Goal: Task Accomplishment & Management: Use online tool/utility

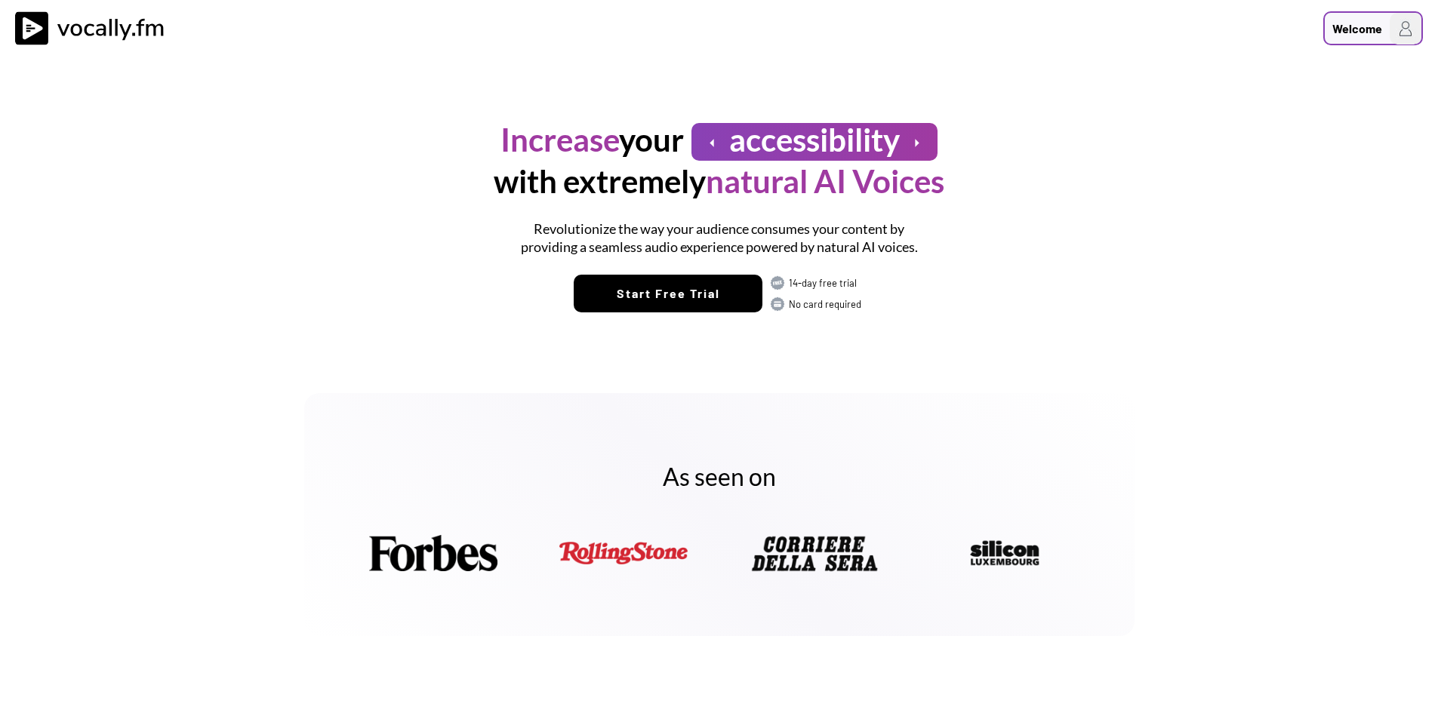
click at [1399, 33] on img at bounding box center [1406, 29] width 32 height 32
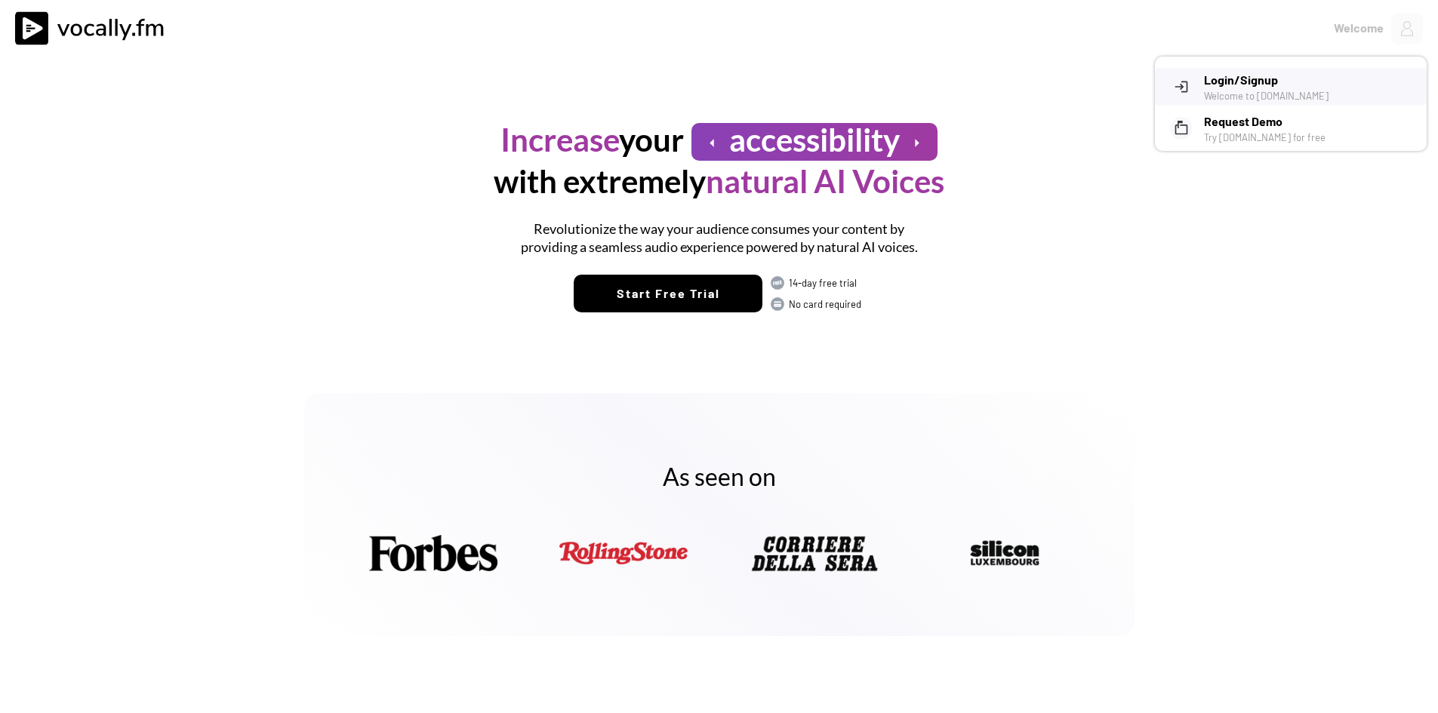
click at [1239, 82] on h3 "Login/Signup" at bounding box center [1309, 80] width 211 height 18
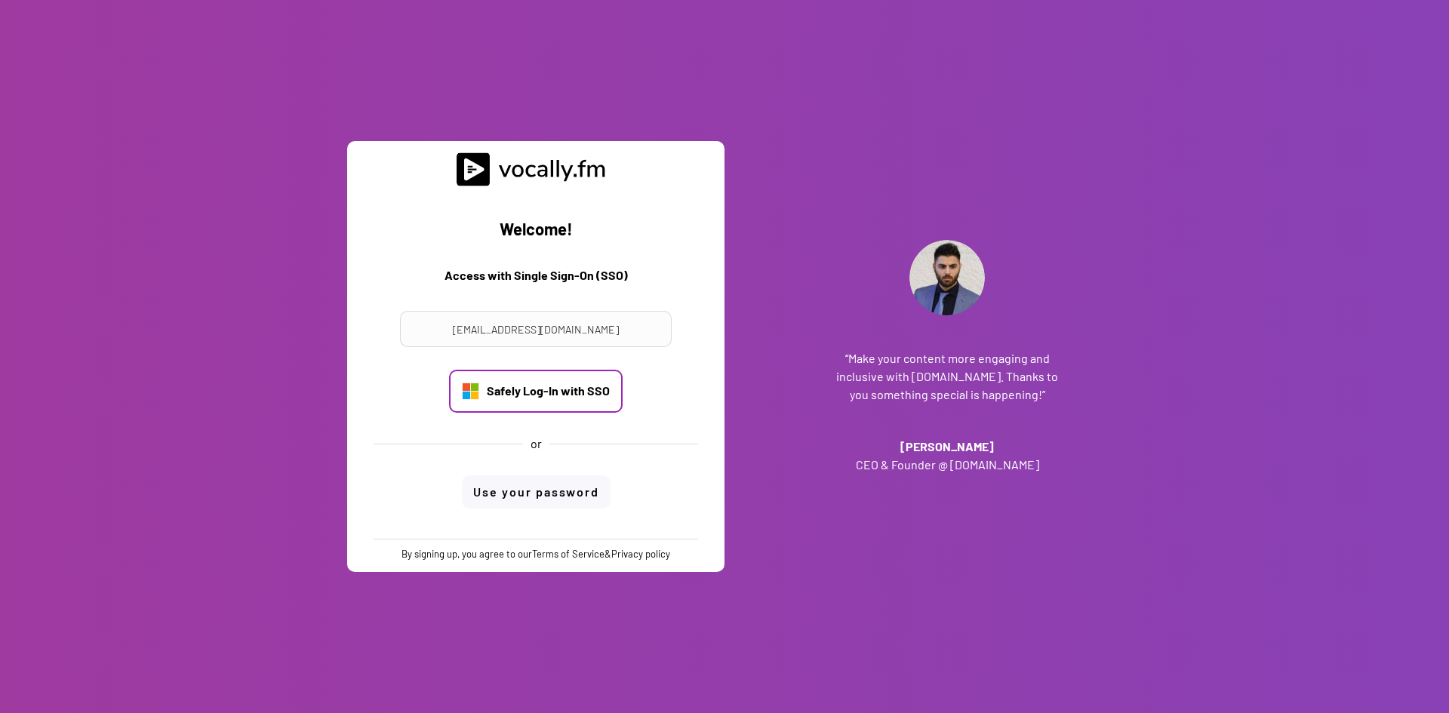
click at [602, 390] on div "Safely Log-In with SSO" at bounding box center [548, 391] width 123 height 17
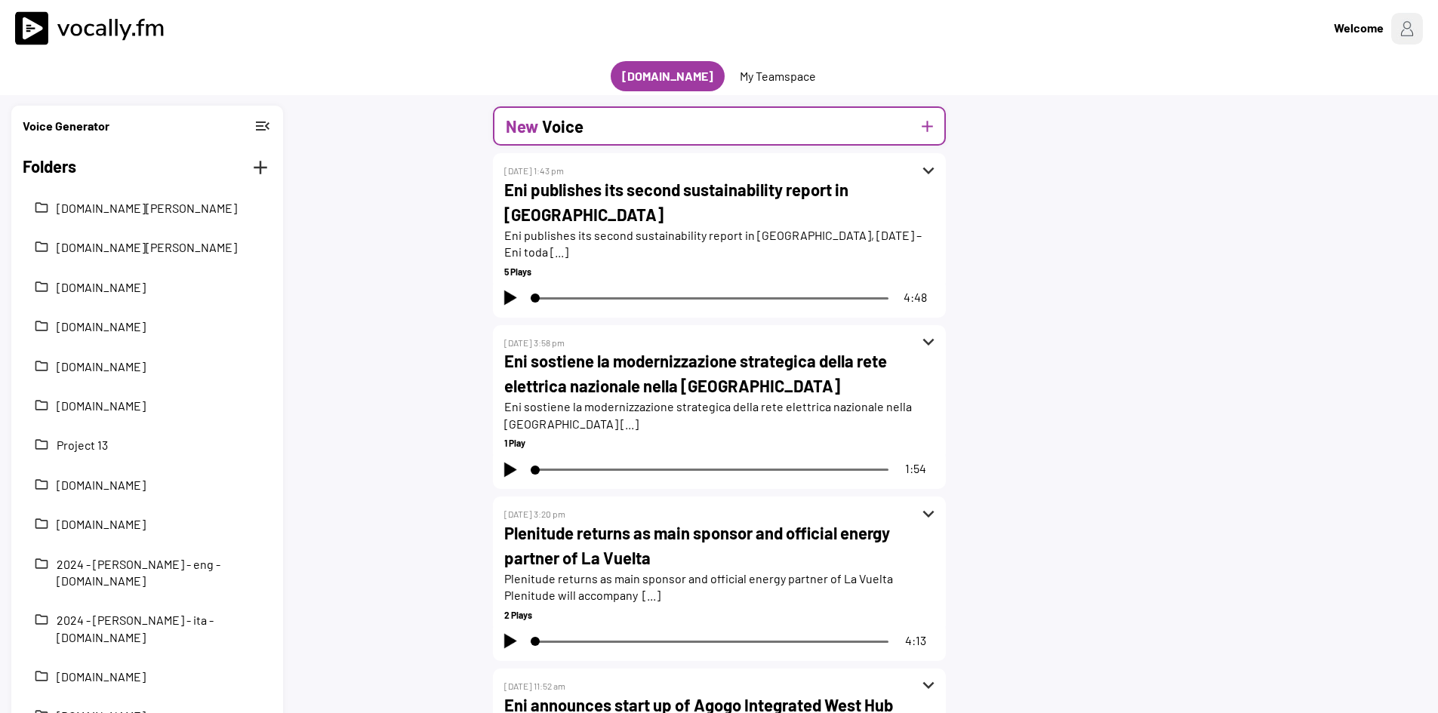
drag, startPoint x: 804, startPoint y: 122, endPoint x: 861, endPoint y: 122, distance: 57.4
click at [804, 122] on div "New Voice add" at bounding box center [719, 125] width 453 height 39
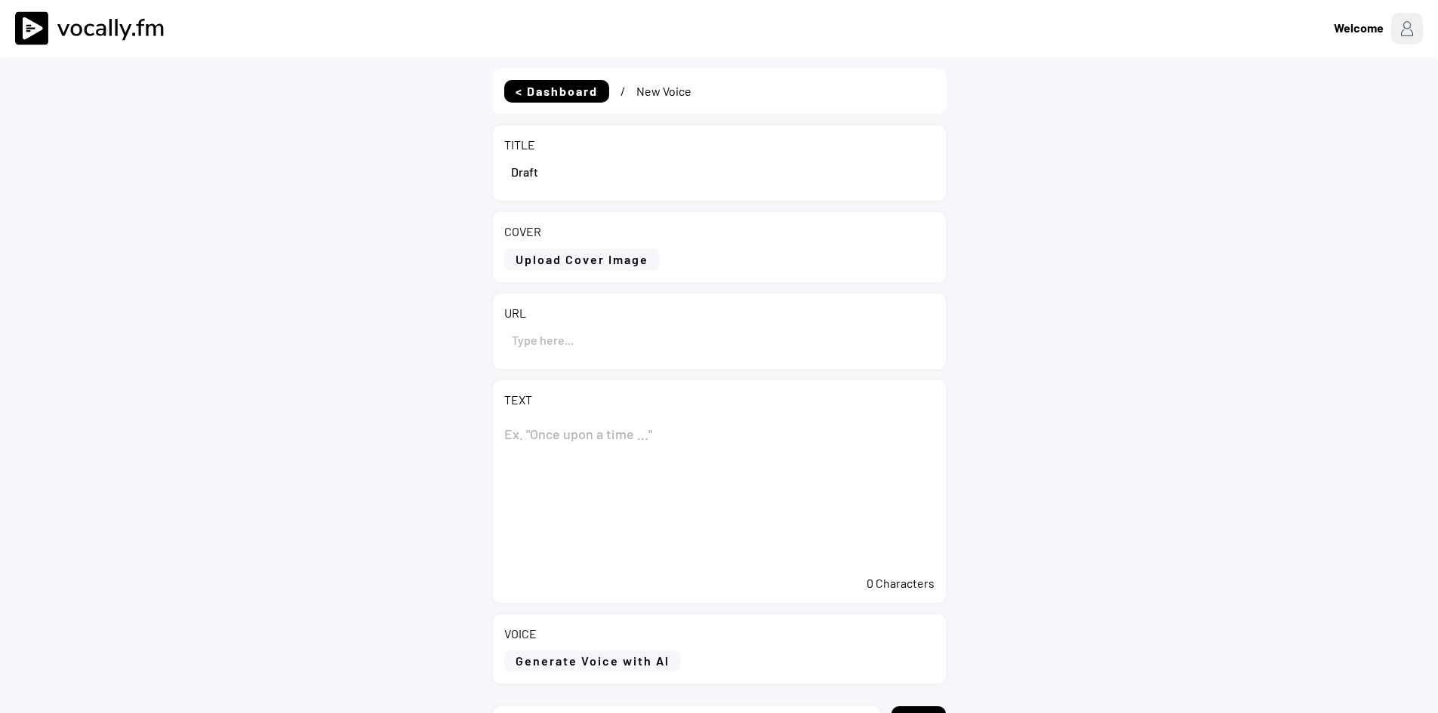
drag, startPoint x: 587, startPoint y: 177, endPoint x: 424, endPoint y: 163, distance: 163.7
click at [424, 163] on div "< Dashboard / New Voice TITLE COVER Upload Cover Image Clear Cover URL TEXT 0 C…" at bounding box center [719, 435] width 1438 height 756
paste input "Eni announces Final Investment Decision for Mozambique’s Coral North project"
type input "Eni announces Final Investment Decision for Mozambique’s Coral North project"
click at [538, 433] on textarea at bounding box center [719, 492] width 430 height 151
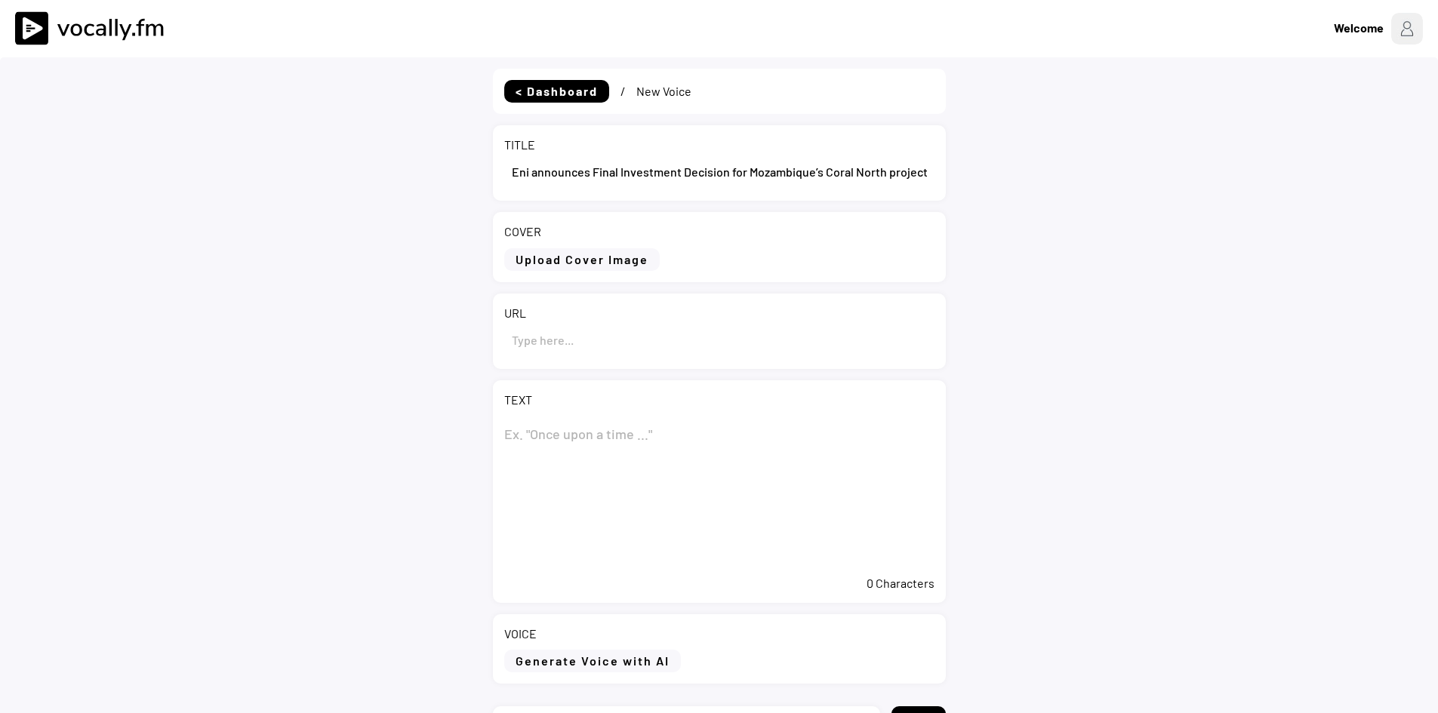
paste textarea "Eni announces Final Investment Decision for Mozambique’s Coral North project"
click at [624, 526] on textarea "Eni announces Final Investment Decision for Mozambique’s Coral North project" at bounding box center [719, 492] width 430 height 151
paste textarea "Maputo (Mozambique), 2 October 2025 – Eni and its partners CNPC, ENH, Kogas, an…"
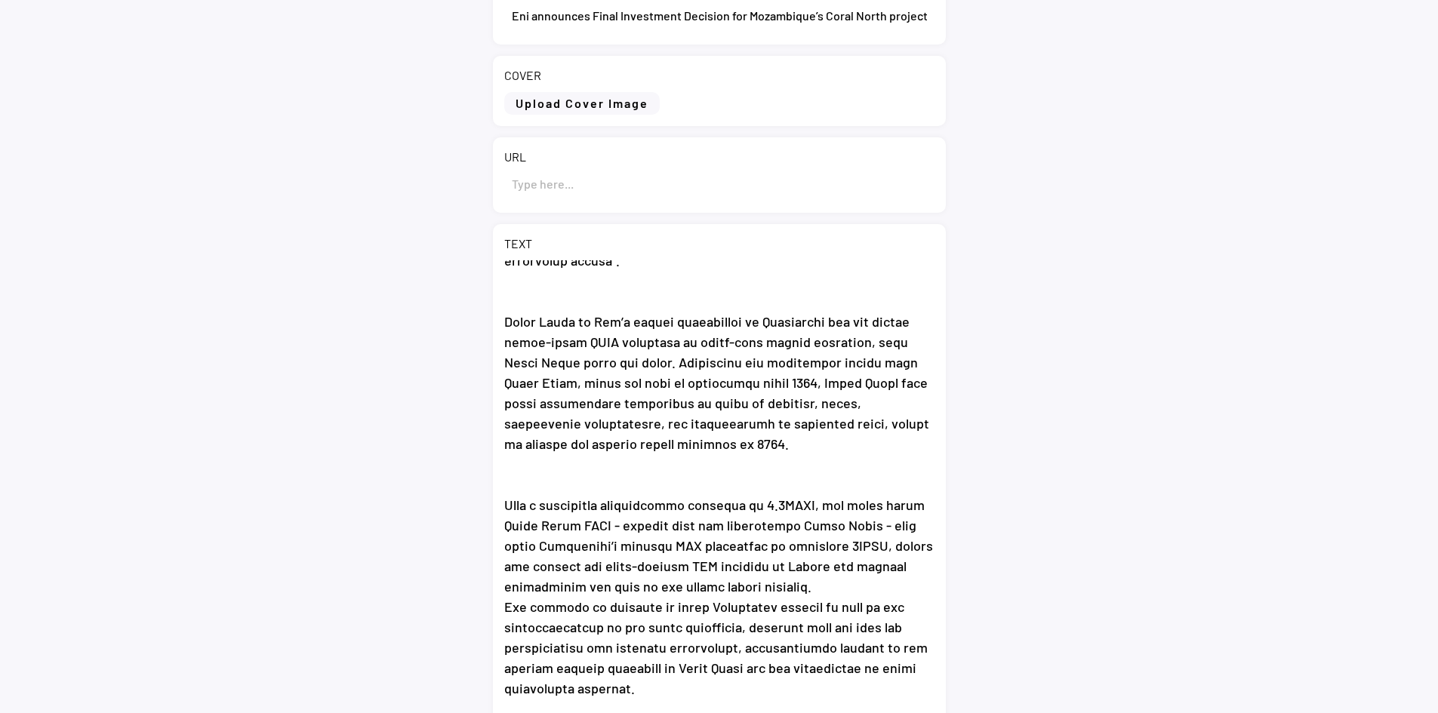
scroll to position [261, 0]
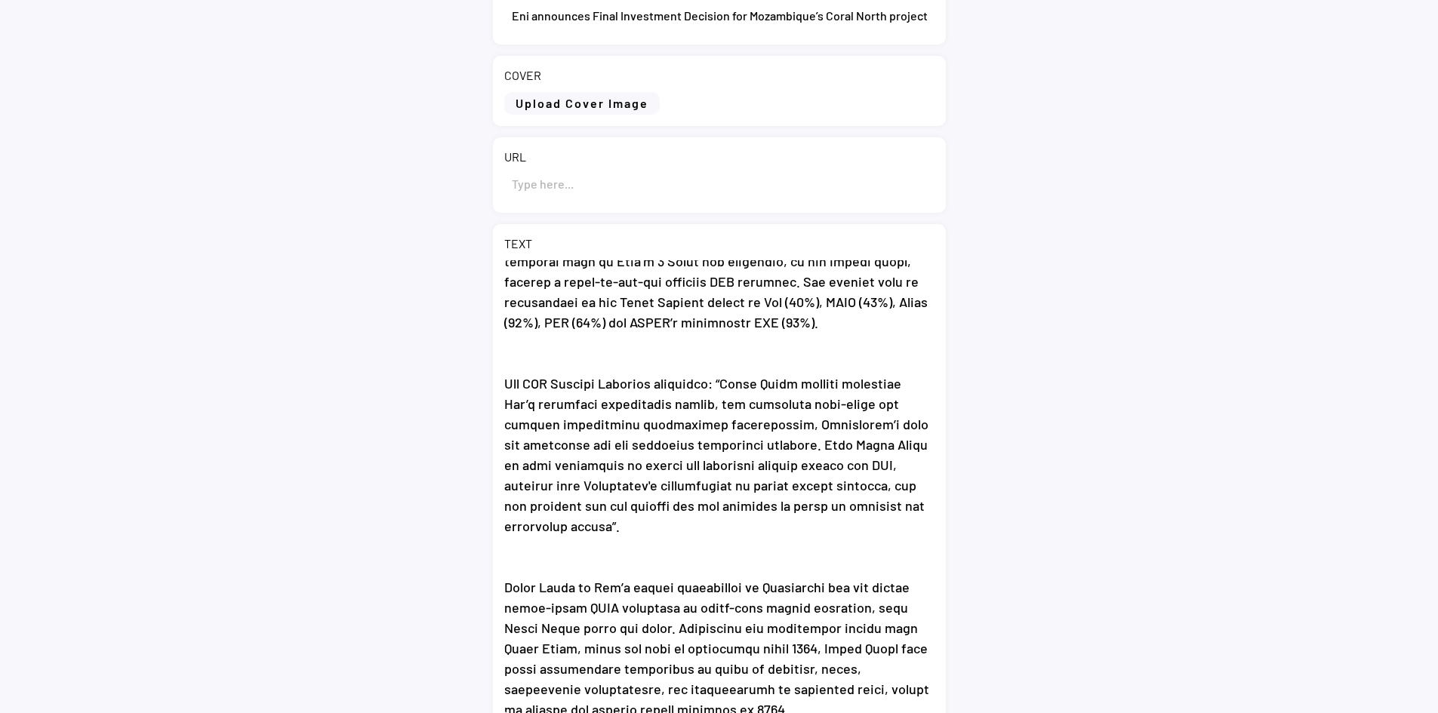
type textarea "Eni announces Final Investment Decision for Mozambique’s Coral North project Ma…"
click at [633, 182] on input "input" at bounding box center [719, 183] width 430 height 36
paste input "https://www.eni.com/en-IT/media/press-release/2025/10/pr-eni-announces-final-in…"
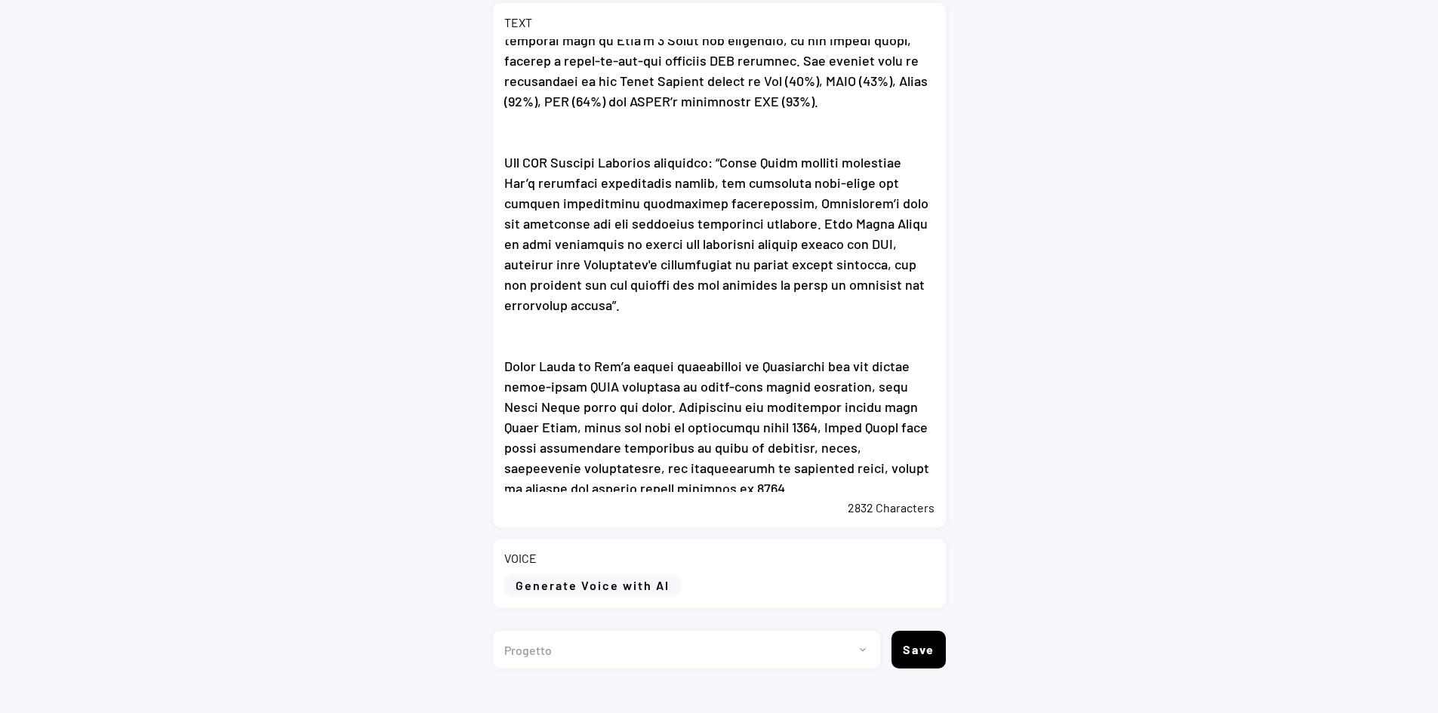
scroll to position [402, 0]
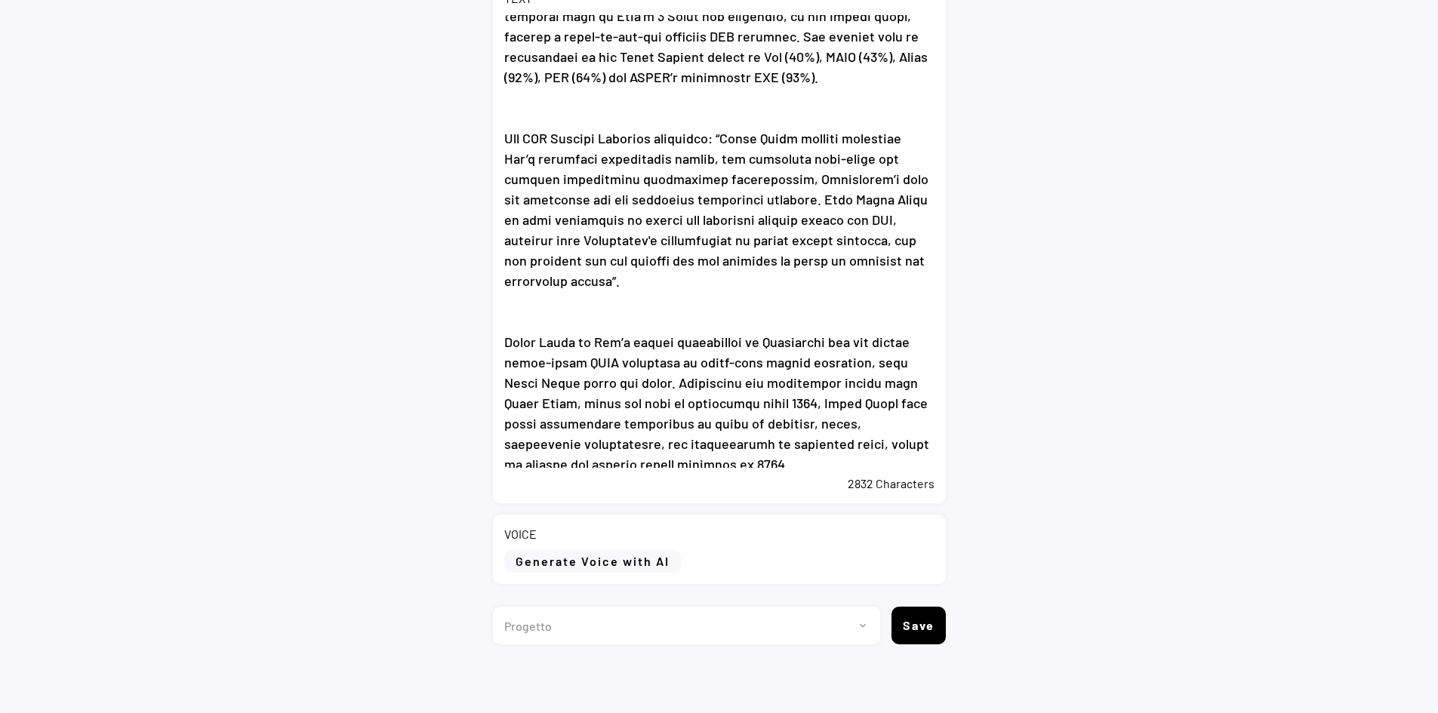
type input "https://www.eni.com/en-IT/media/press-release/2025/10/pr-eni-announces-final-in…"
click at [590, 553] on button "Generate Voice with AI" at bounding box center [592, 561] width 177 height 23
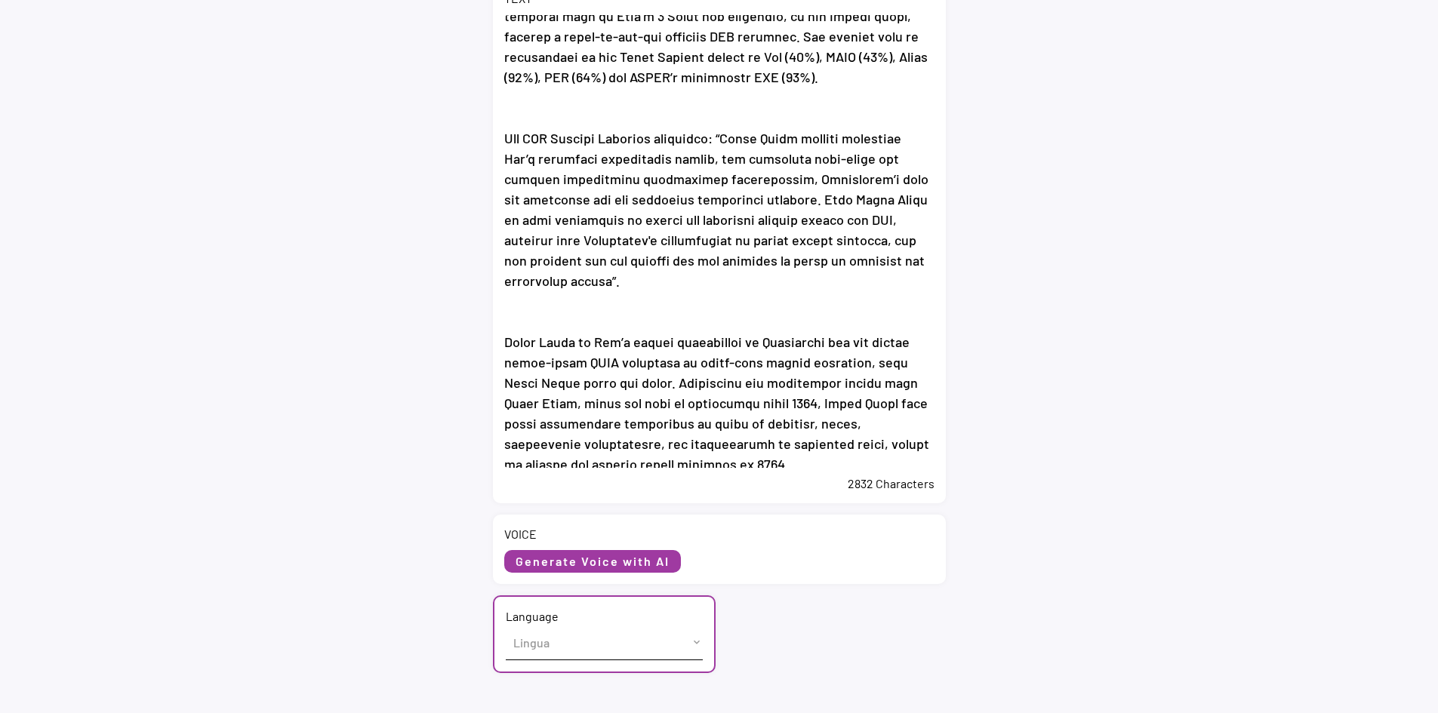
click at [556, 638] on select "Lingua English (US) French (France) Italian (Italy)" at bounding box center [604, 643] width 197 height 34
select select ""English (US)""
click at [506, 626] on select "Lingua English (US) French (France) Italian (Italy)" at bounding box center [604, 643] width 197 height 34
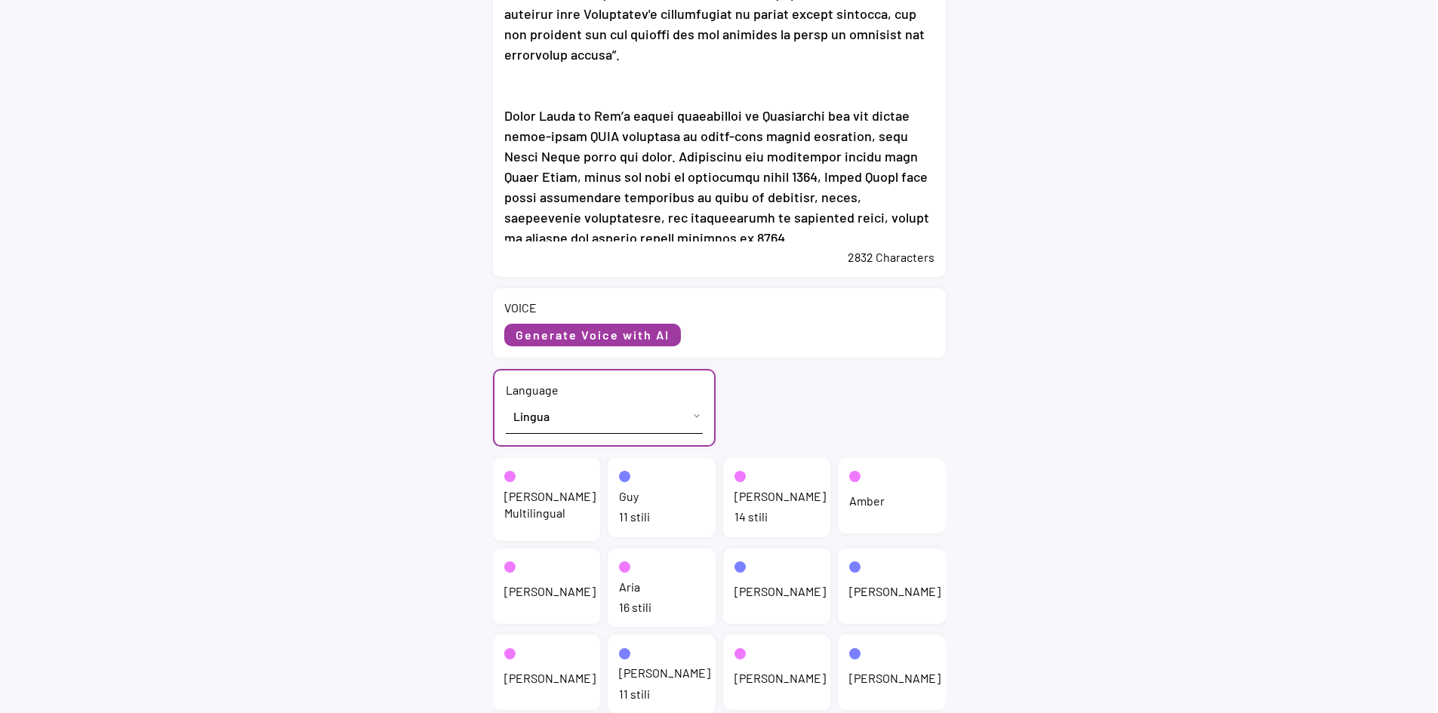
click at [557, 502] on div "Jenny Multilingual" at bounding box center [549, 505] width 91 height 34
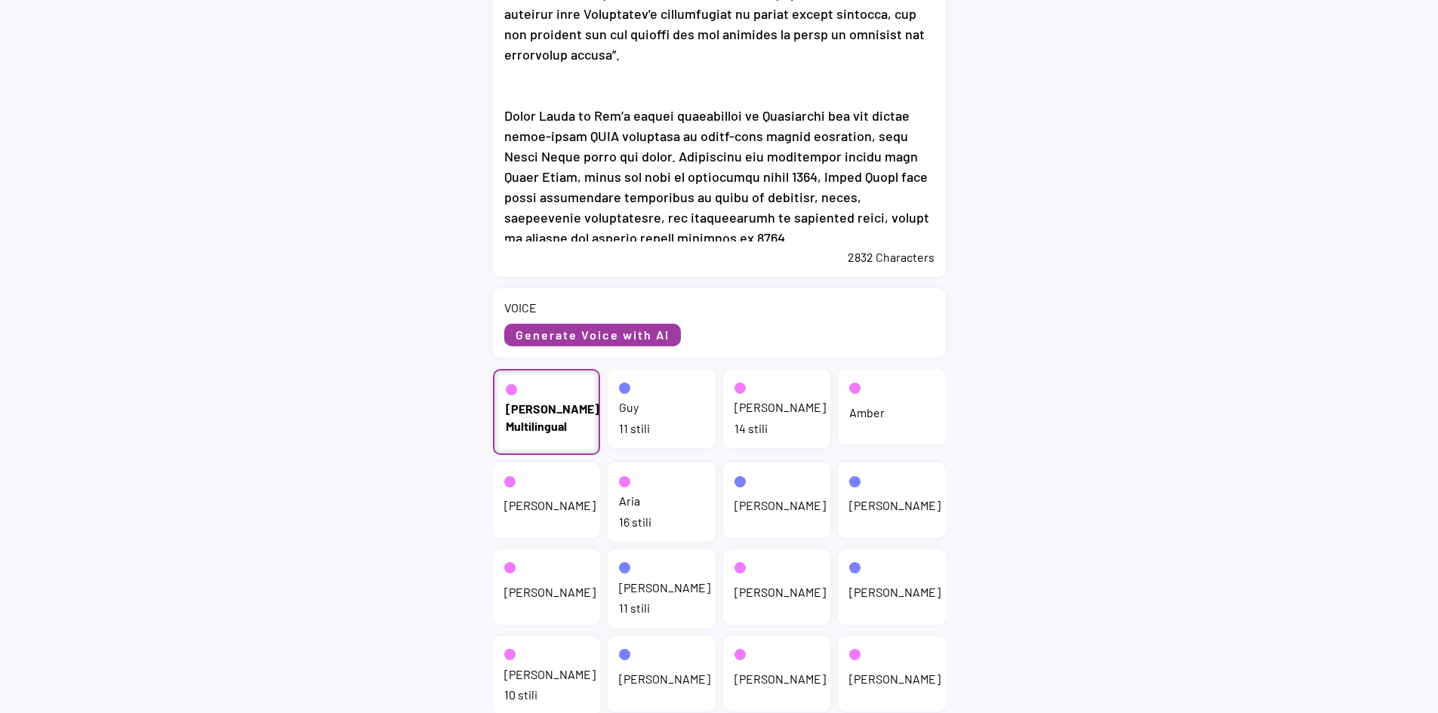
scroll to position [594, 0]
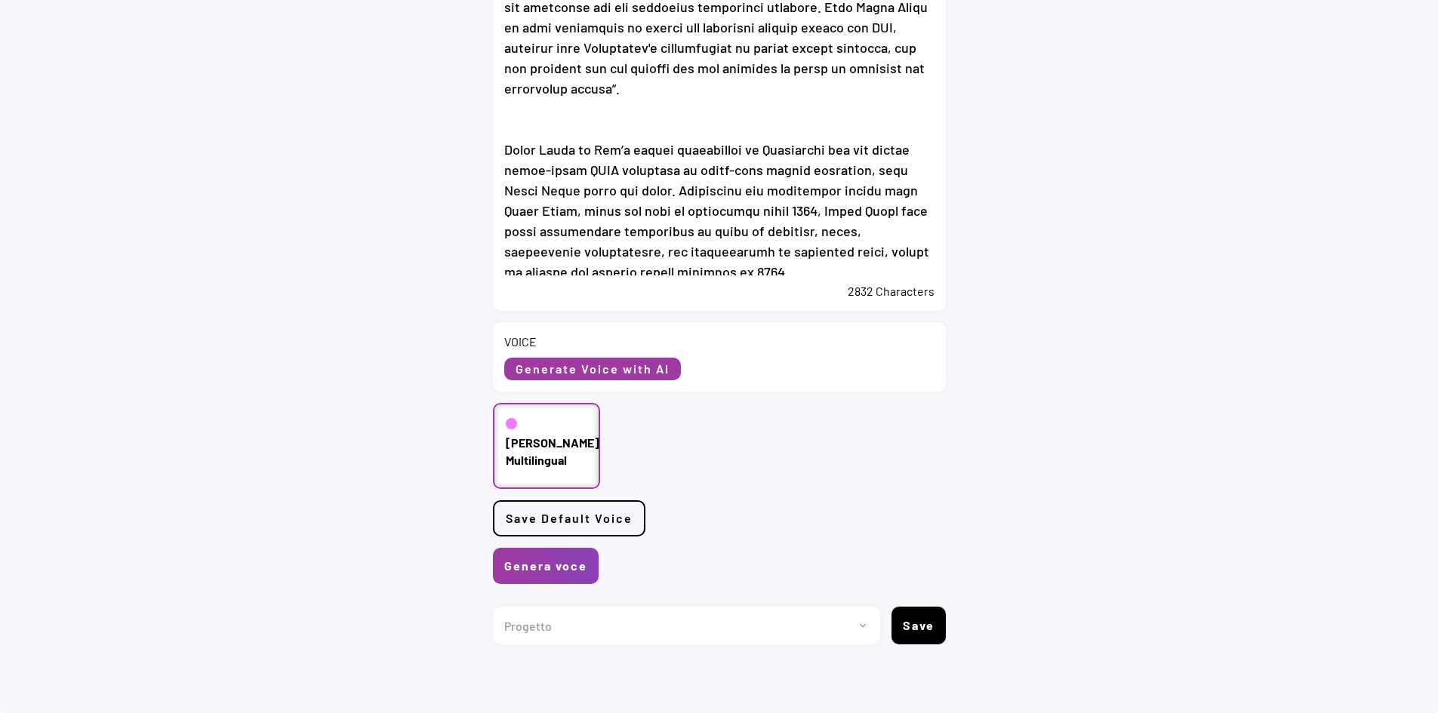
click at [584, 632] on select "Progetto 2023 - cs - eng - [DOMAIN_NAME] 2023 - cs - ita - [DOMAIN_NAME] 2023 -…" at bounding box center [681, 626] width 376 height 38
select select ""1348695171700984260__LOOKUP__1735904392009x606523124540768300""
click at [493, 607] on select "Progetto 2023 - cs - eng - eni.com 2023 - cs - ita - eni.com 2023 - storie - it…" at bounding box center [681, 626] width 376 height 38
click at [563, 568] on button "Genera voce" at bounding box center [546, 566] width 106 height 36
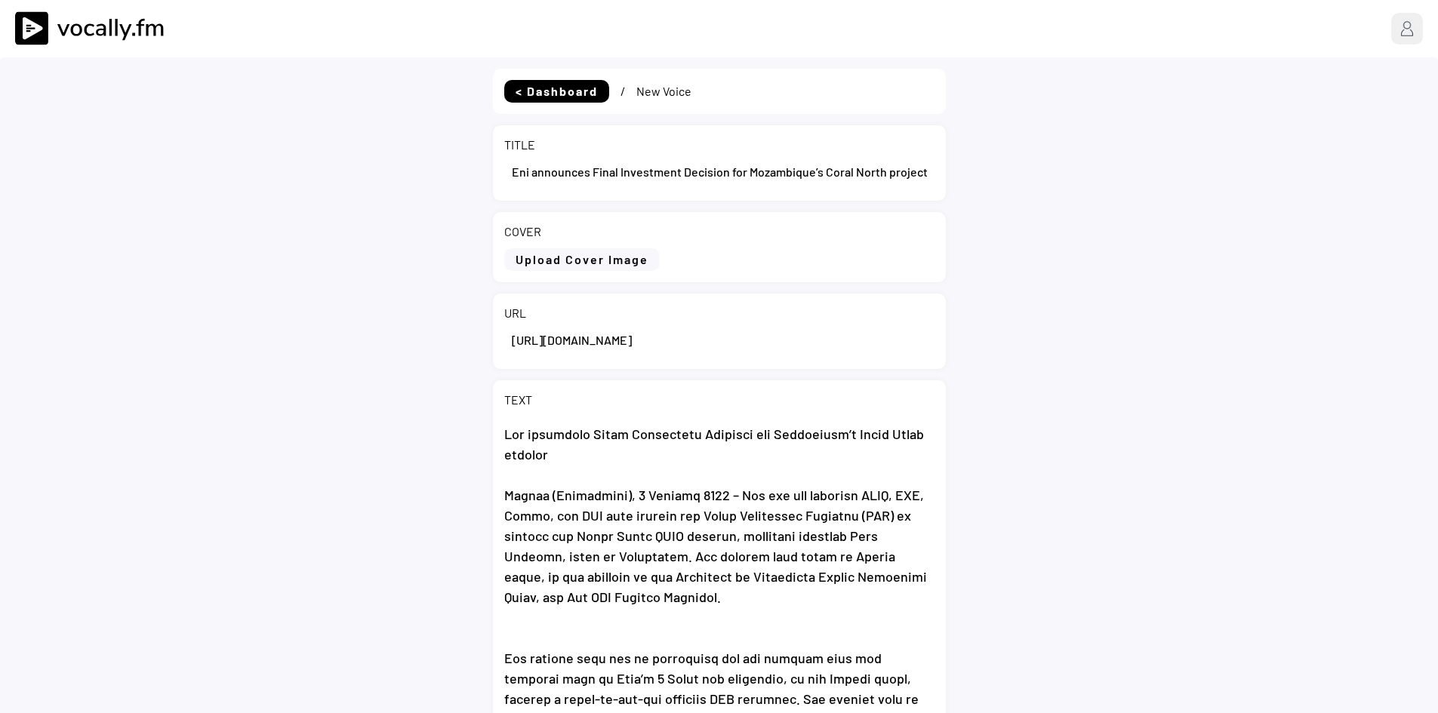
select select ""PLACEHOLDER_1427118222253""
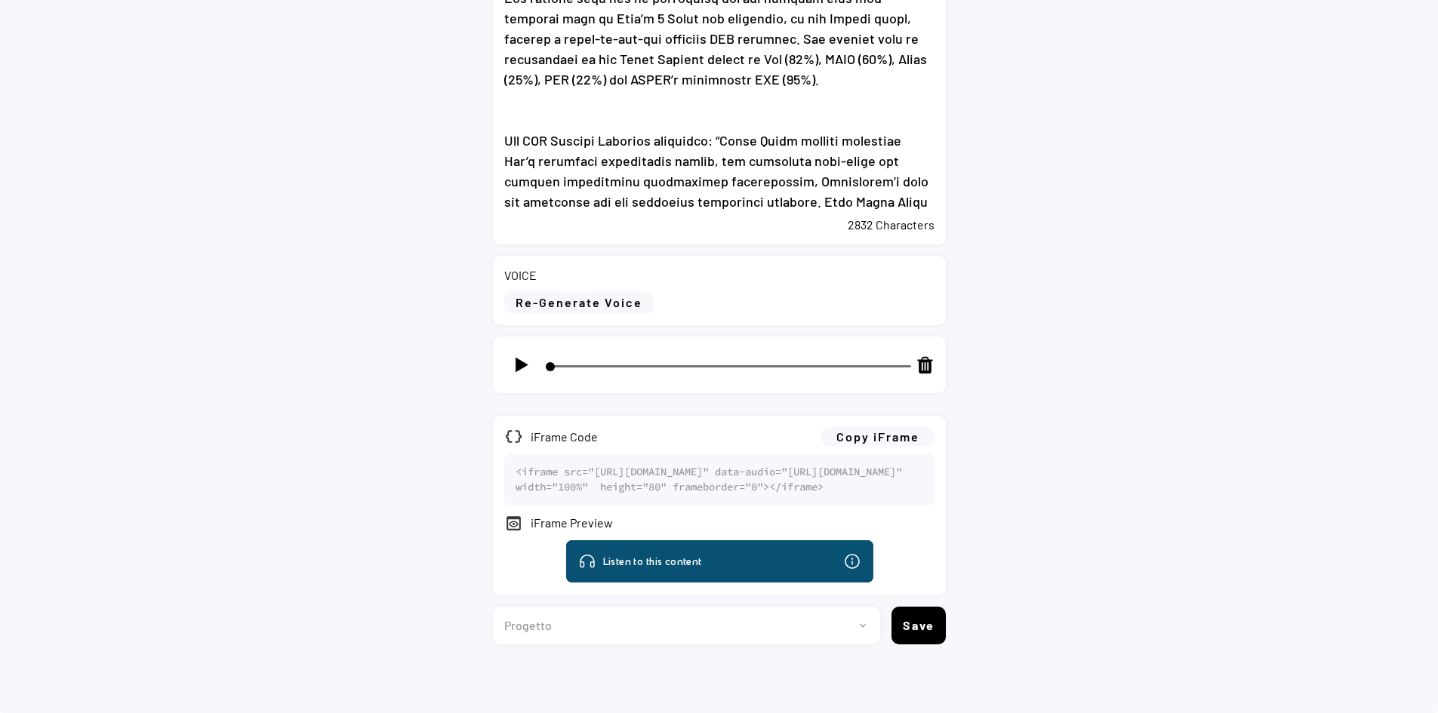
scroll to position [679, 0]
click at [522, 356] on img at bounding box center [521, 365] width 19 height 19
click at [523, 356] on img at bounding box center [521, 365] width 19 height 19
type input "4"
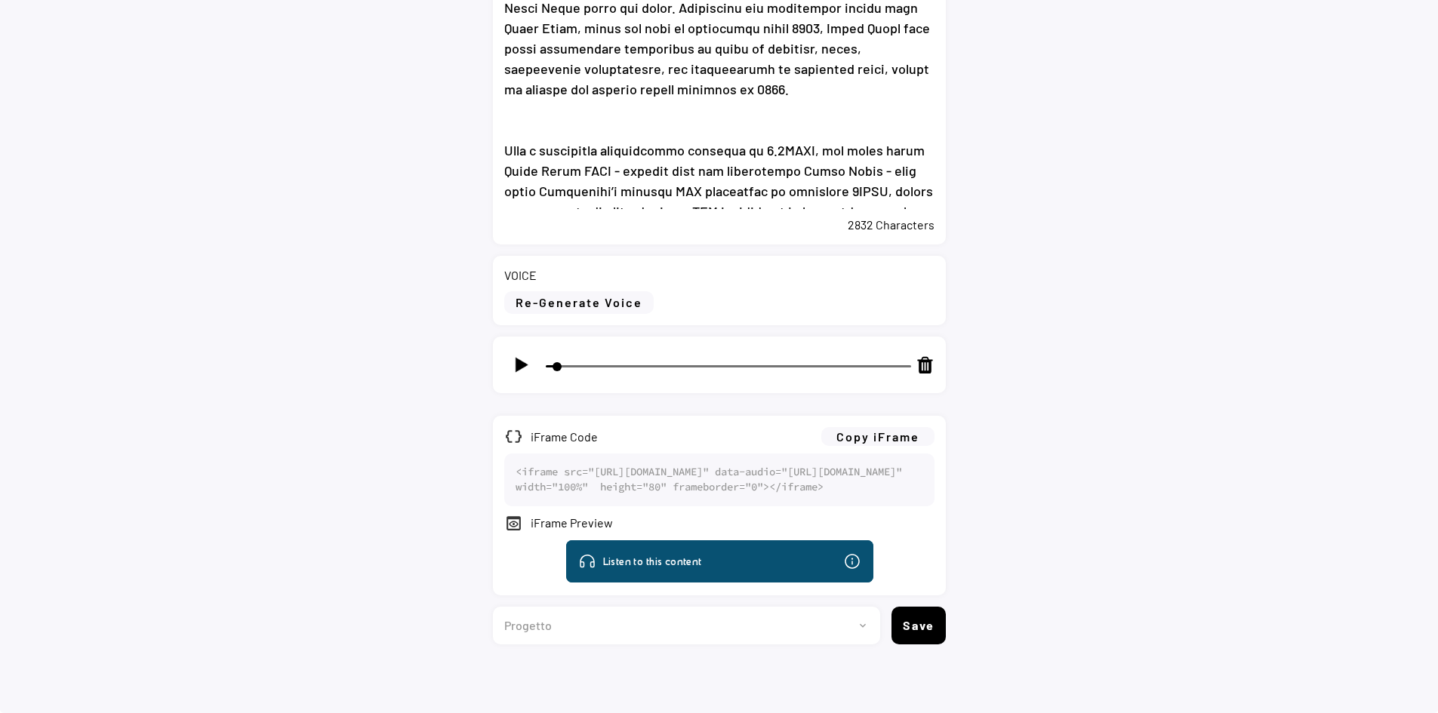
click at [866, 427] on button "Copy iFrame" at bounding box center [877, 436] width 113 height 19
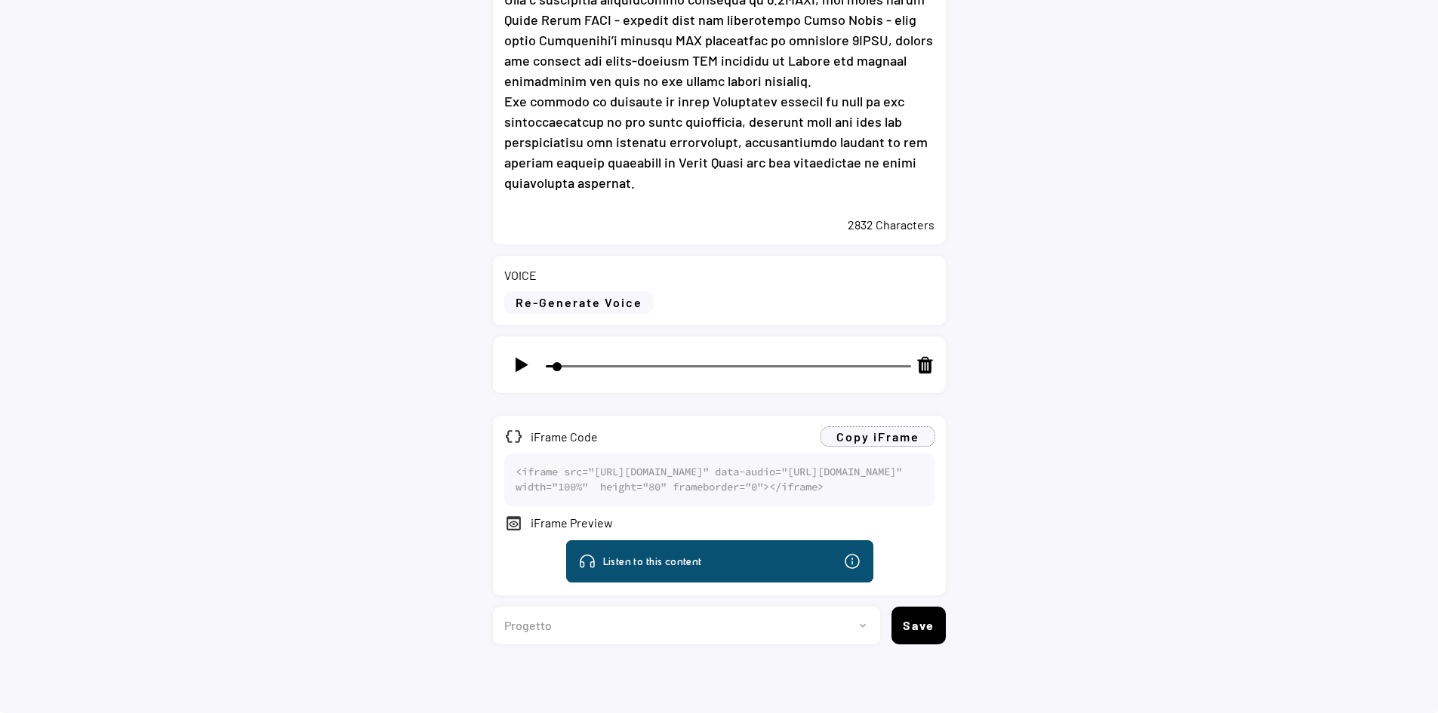
scroll to position [719, 0]
click at [562, 620] on select "Progetto 2023 - cs - eng - eni.com 2023 - cs - ita - eni.com 2023 - storie - it…" at bounding box center [681, 626] width 376 height 38
click at [1142, 451] on div "< Dashboard / New Voice TITLE COVER Upload Cover Image Clear Cover URL TEXT 283…" at bounding box center [719, 55] width 1438 height 1316
click at [570, 623] on select "Progetto 2023 - cs - eng - [DOMAIN_NAME] 2023 - cs - ita - [DOMAIN_NAME] 2023 -…" at bounding box center [681, 626] width 376 height 38
select select ""1348695171700984260__LOOKUP__1735904392009x606523124540768300""
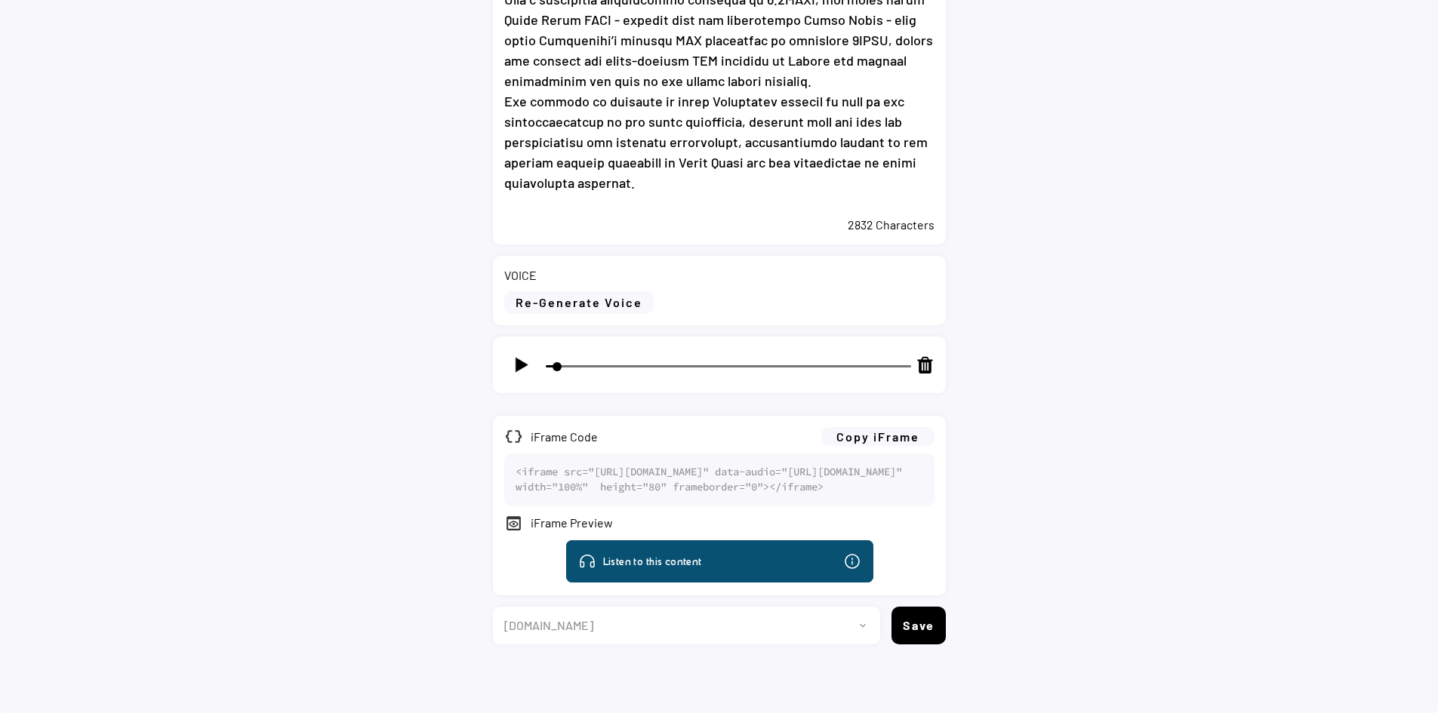
click at [493, 607] on select "Progetto 2023 - cs - eng - [DOMAIN_NAME] 2023 - cs - ita - [DOMAIN_NAME] 2023 -…" at bounding box center [681, 626] width 376 height 38
click at [917, 627] on button "Save" at bounding box center [918, 626] width 54 height 38
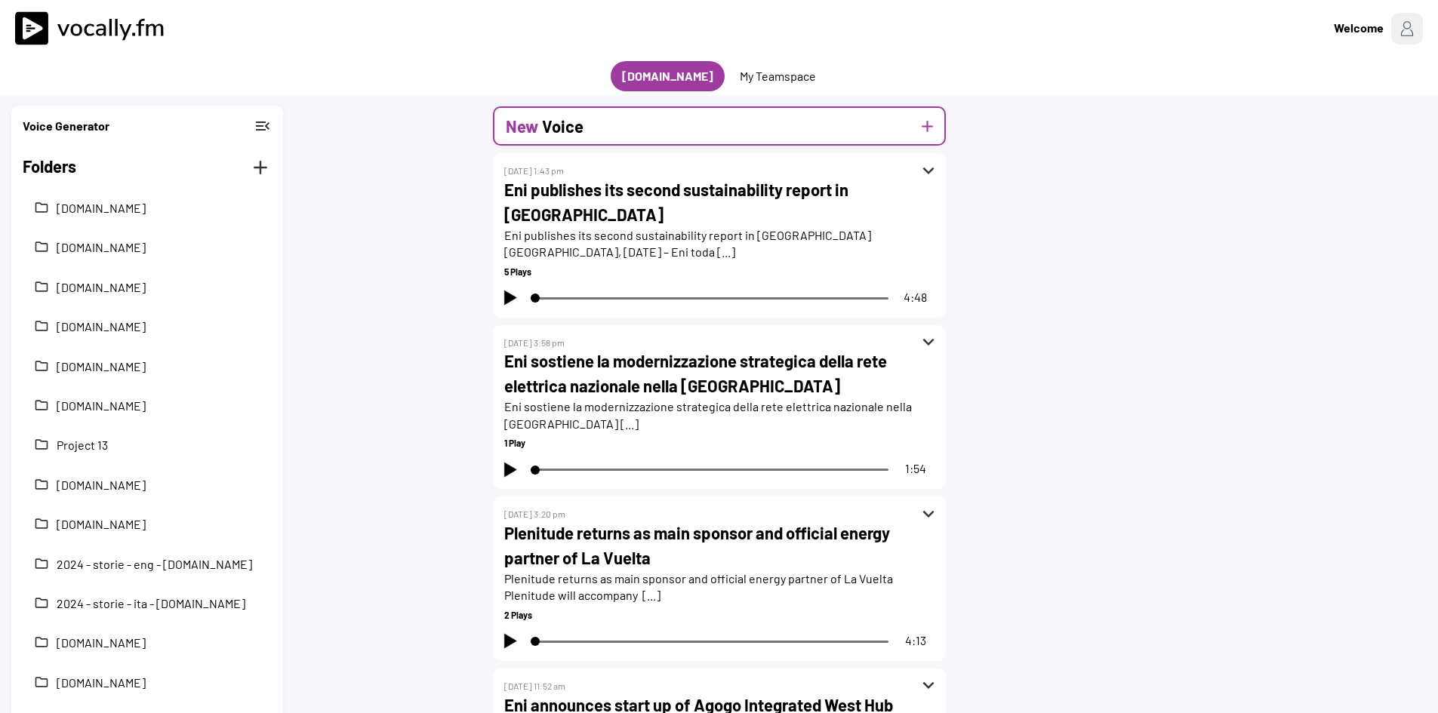
click at [609, 125] on div "New Voice add" at bounding box center [719, 125] width 453 height 39
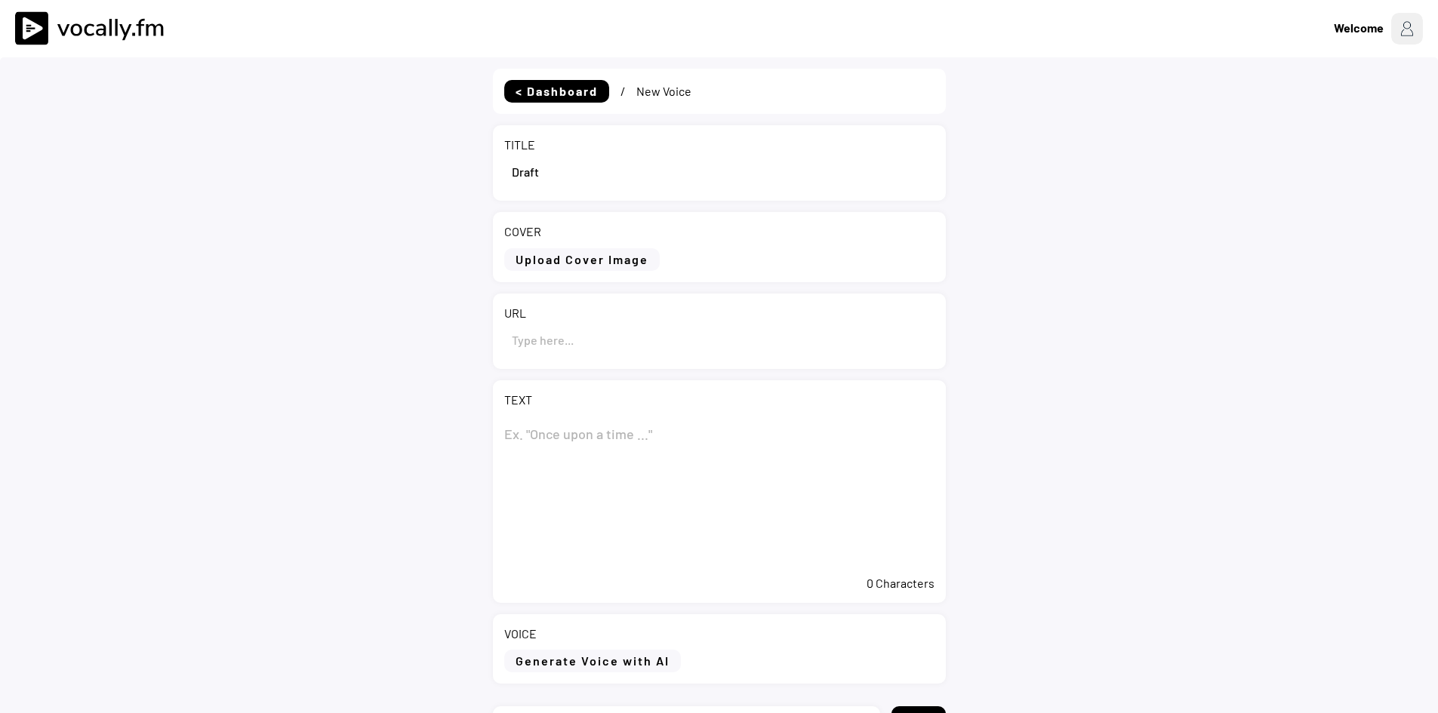
select select ""1348695171700984260__LOOKUP__1735904392009x606523124540768300""
drag, startPoint x: 565, startPoint y: 171, endPoint x: 461, endPoint y: 168, distance: 103.5
click at [461, 168] on div "< Dashboard / New Voice TITLE COVER Upload Cover Image Clear Cover URL TEXT 0 C…" at bounding box center [719, 435] width 1438 height 756
paste input "[PERSON_NAME] annuncia la decisione finale di investimento per il progetto Cora…"
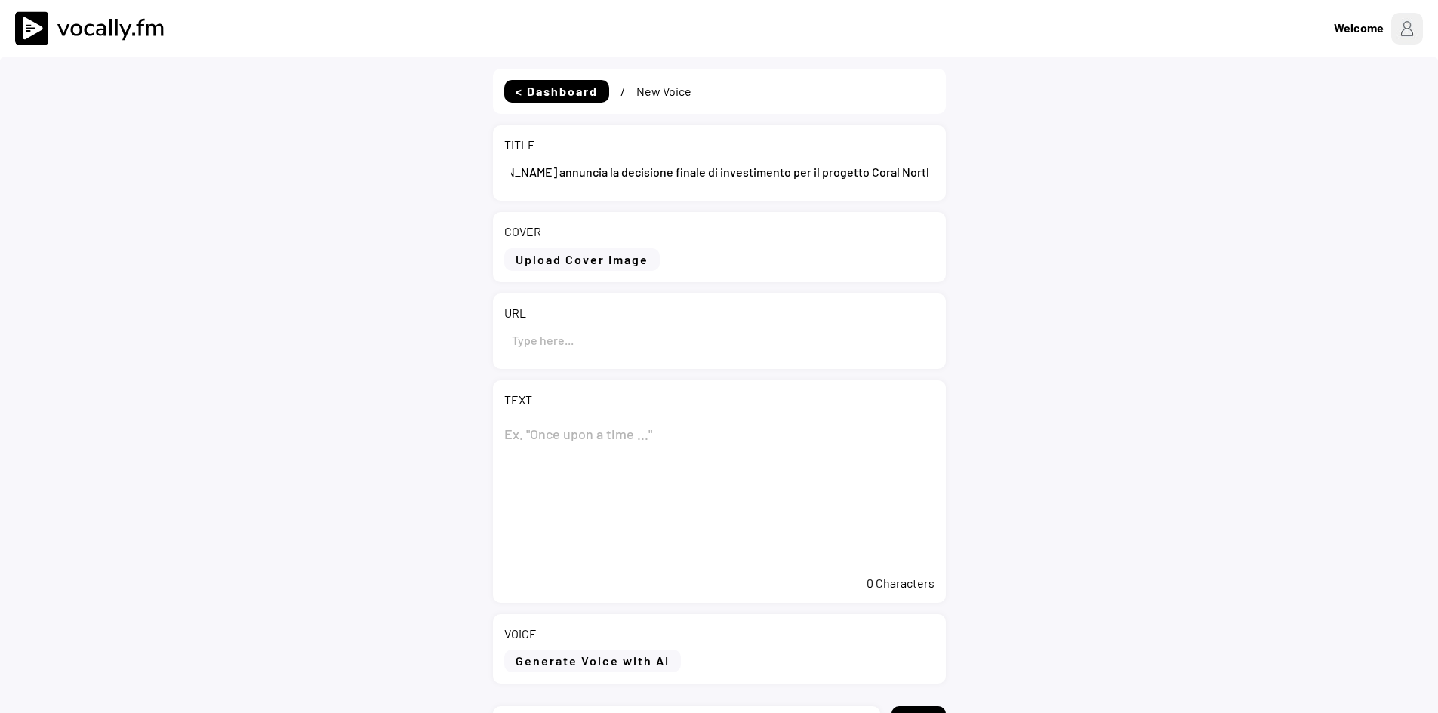
type input "[PERSON_NAME] annuncia la decisione finale di investimento per il progetto Cora…"
click at [598, 436] on textarea at bounding box center [719, 492] width 430 height 151
paste textarea "[PERSON_NAME] annuncia la decisione finale di investimento per il progetto Cora…"
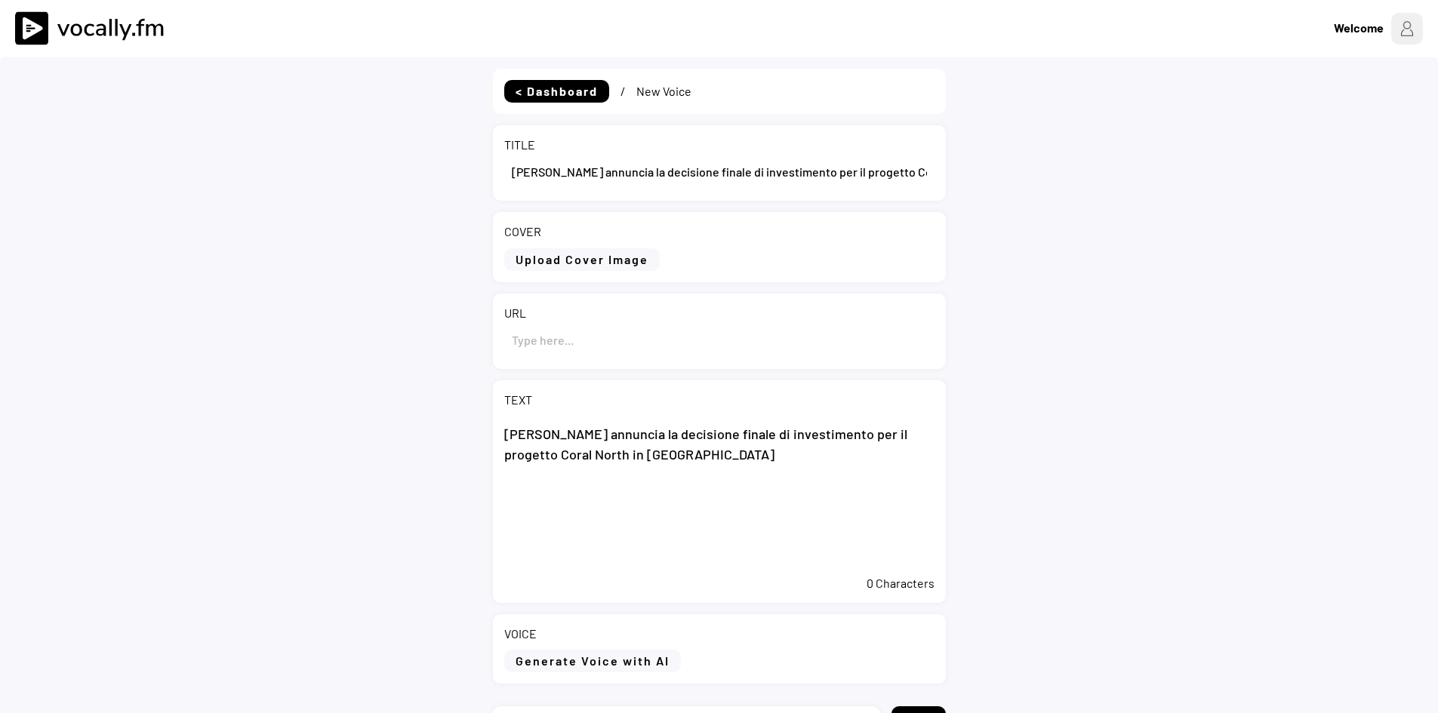
type textarea "[PERSON_NAME] annuncia la decisione finale di investimento per il progetto Cora…"
click at [626, 342] on input "input" at bounding box center [719, 340] width 430 height 36
paste input "Eni annuncia la decisione finale di investimento per il progetto Coral North in…"
type input "Eni annuncia la decisione finale di investimento per il progetto Coral North in…"
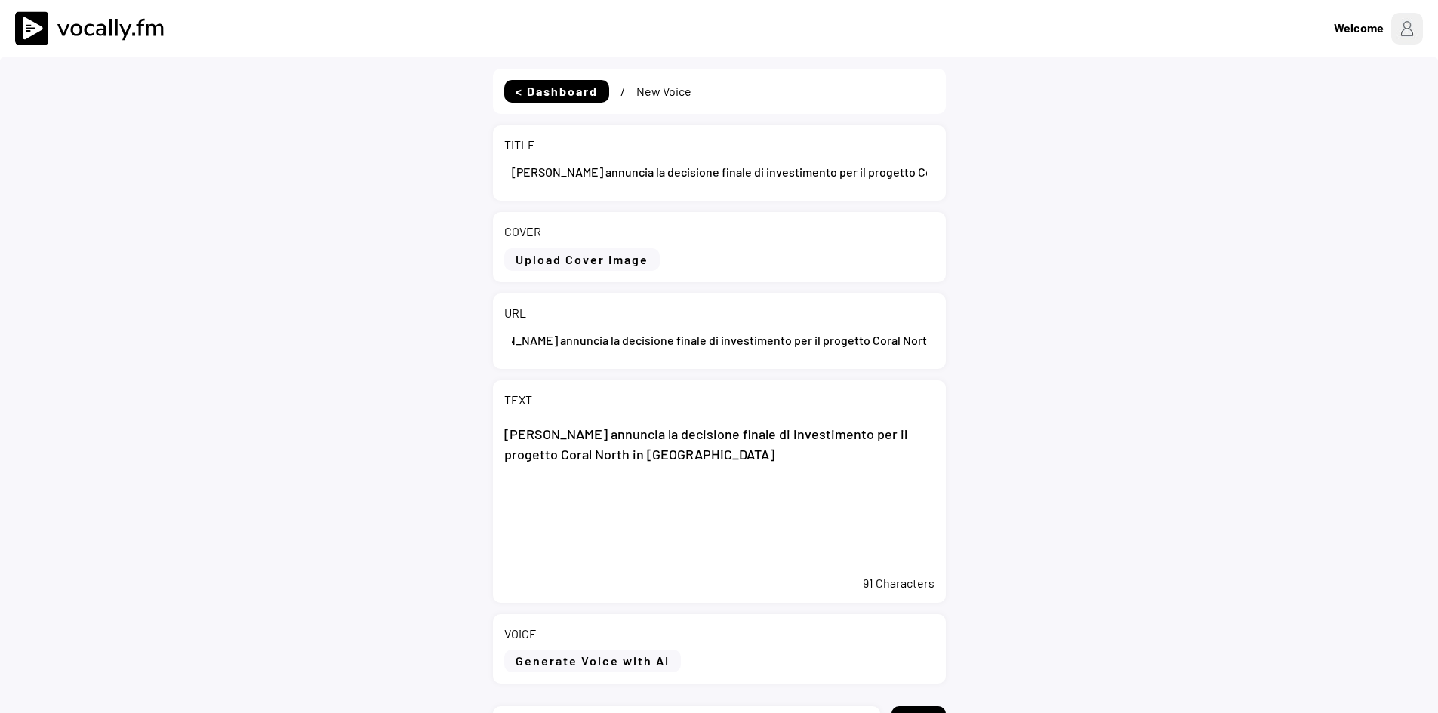
scroll to position [0, 0]
click at [658, 514] on textarea "Eni annuncia la decisione finale di investimento per il progetto Coral North in…" at bounding box center [719, 492] width 430 height 151
paste textarea "Maputo (Mozambico), 2 ottobre 2025 – Eni e i suoi partner CNPC, ENH, Kogas e XR…"
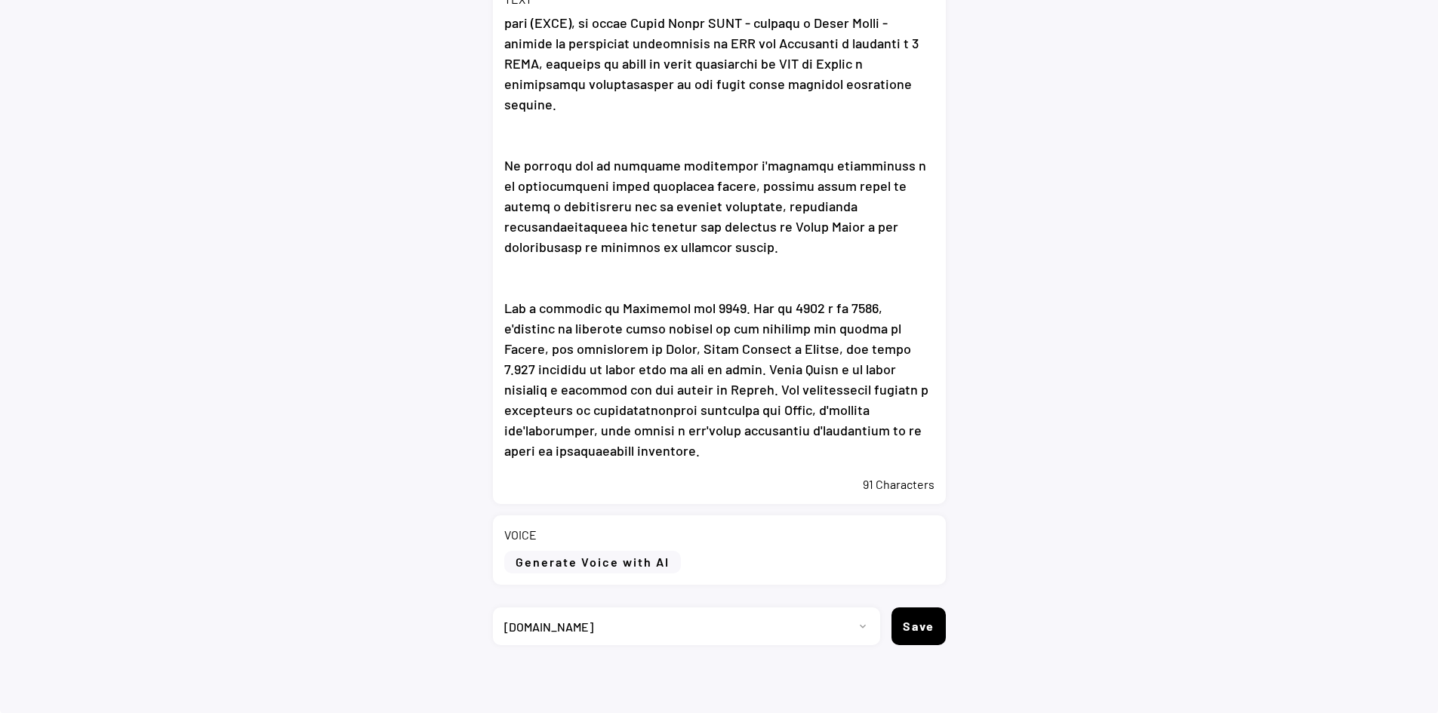
scroll to position [402, 0]
type textarea "Eni annuncia la decisione finale di investimento per il progetto Coral North in…"
click at [614, 562] on button "Generate Voice with AI" at bounding box center [592, 561] width 177 height 23
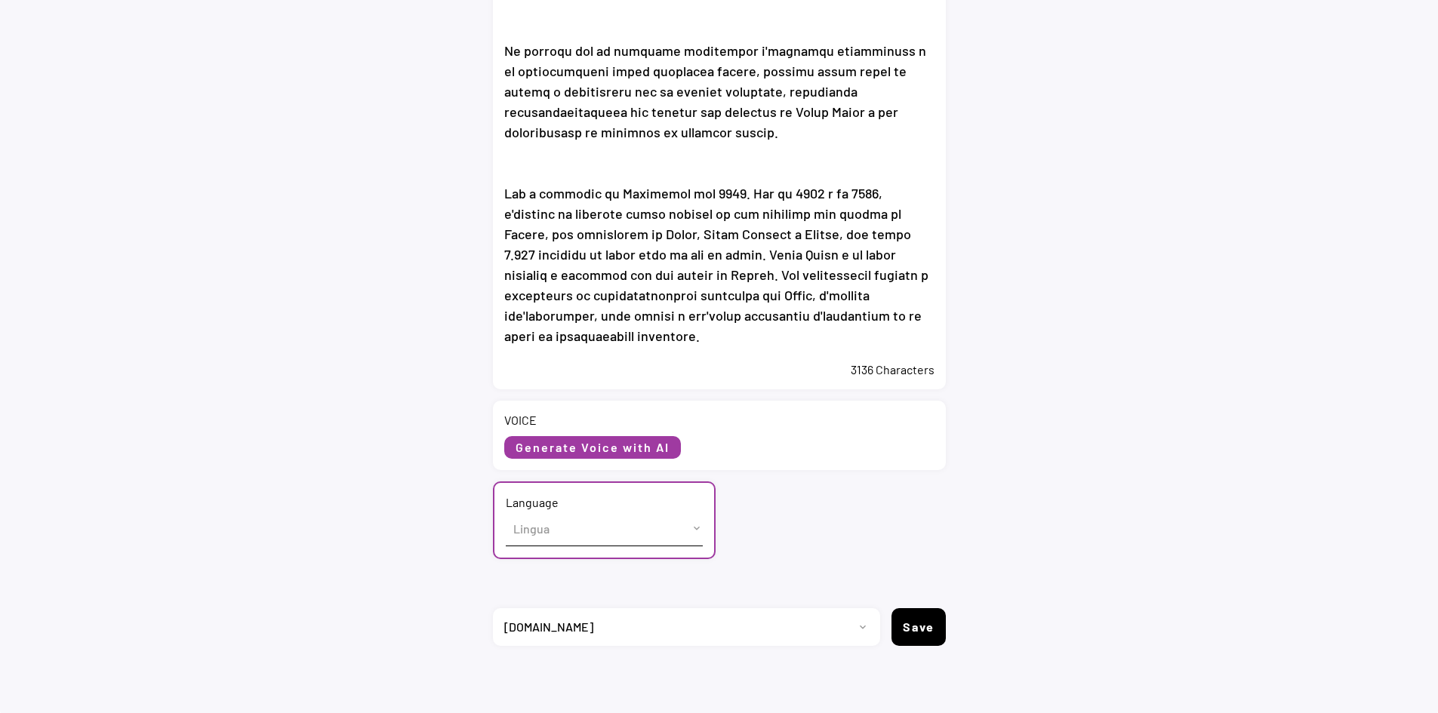
scroll to position [517, 0]
click at [568, 535] on select "Lingua English (US) French (France) Italian (Italy)" at bounding box center [604, 527] width 197 height 34
select select ""Italian (Italy)""
click at [506, 510] on select "Lingua English (US) French (France) Italian (Italy)" at bounding box center [604, 527] width 197 height 34
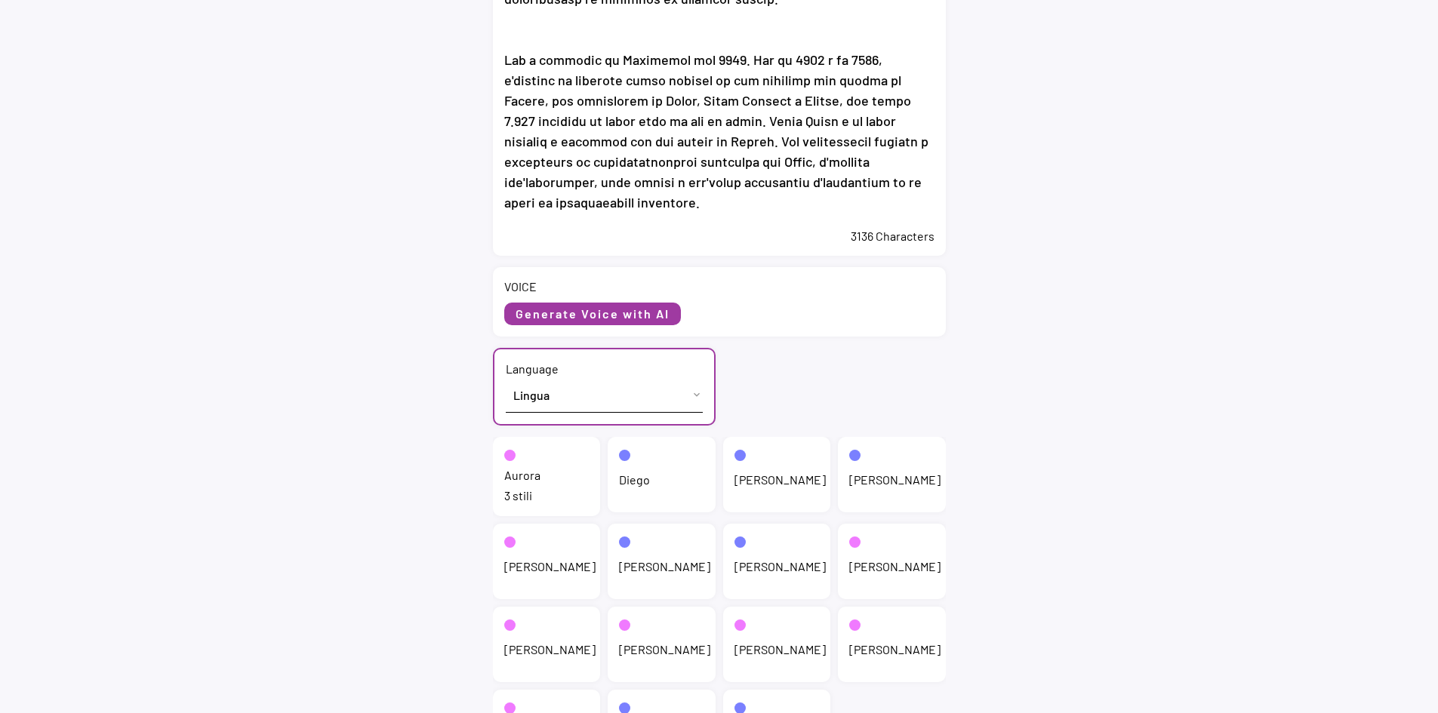
scroll to position [668, 0]
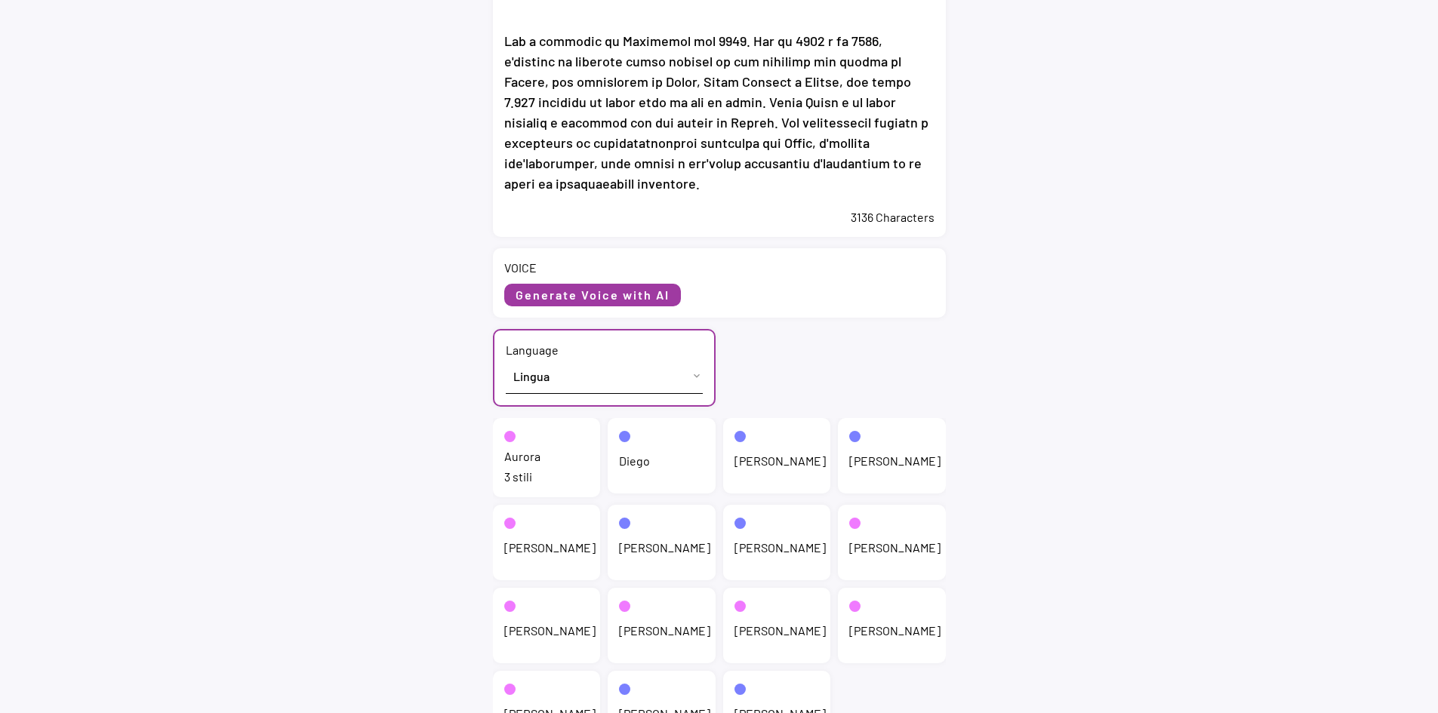
click at [542, 482] on div "3 stili" at bounding box center [546, 477] width 85 height 17
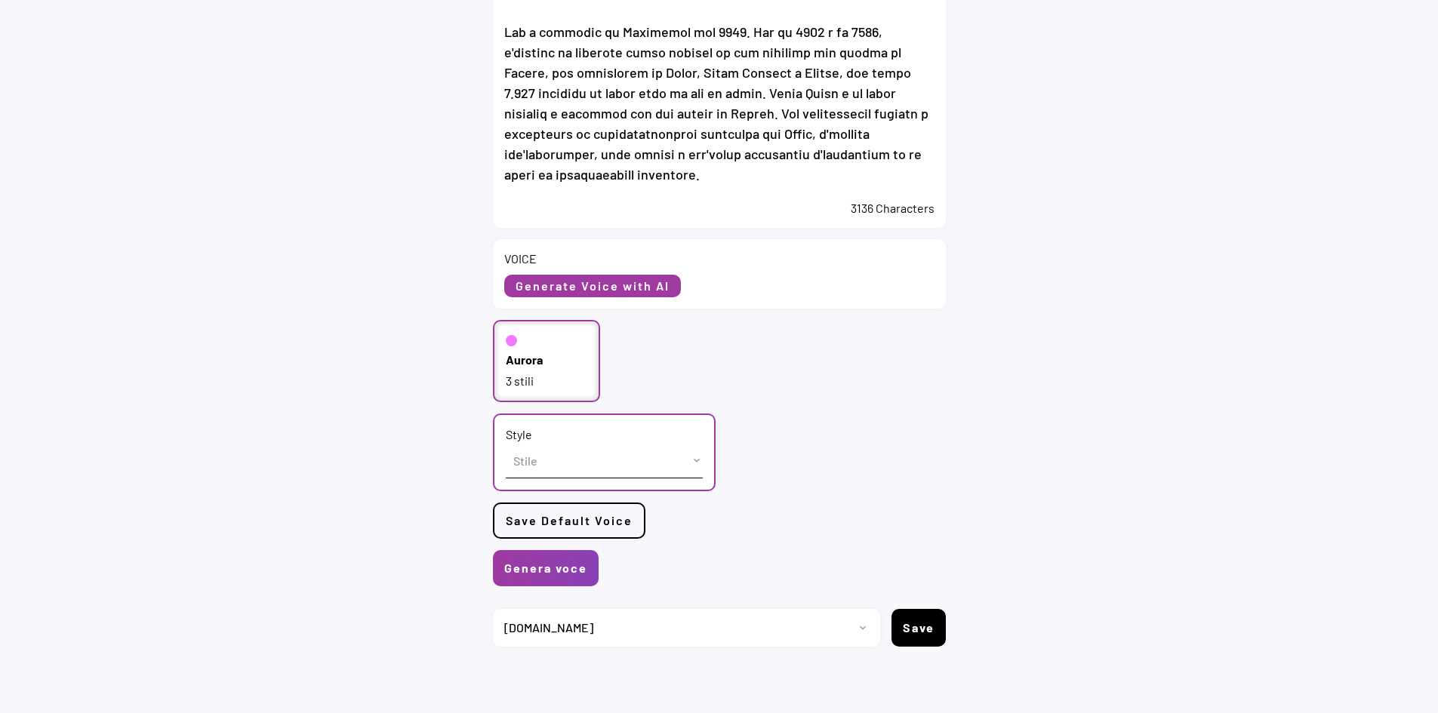
scroll to position [679, 0]
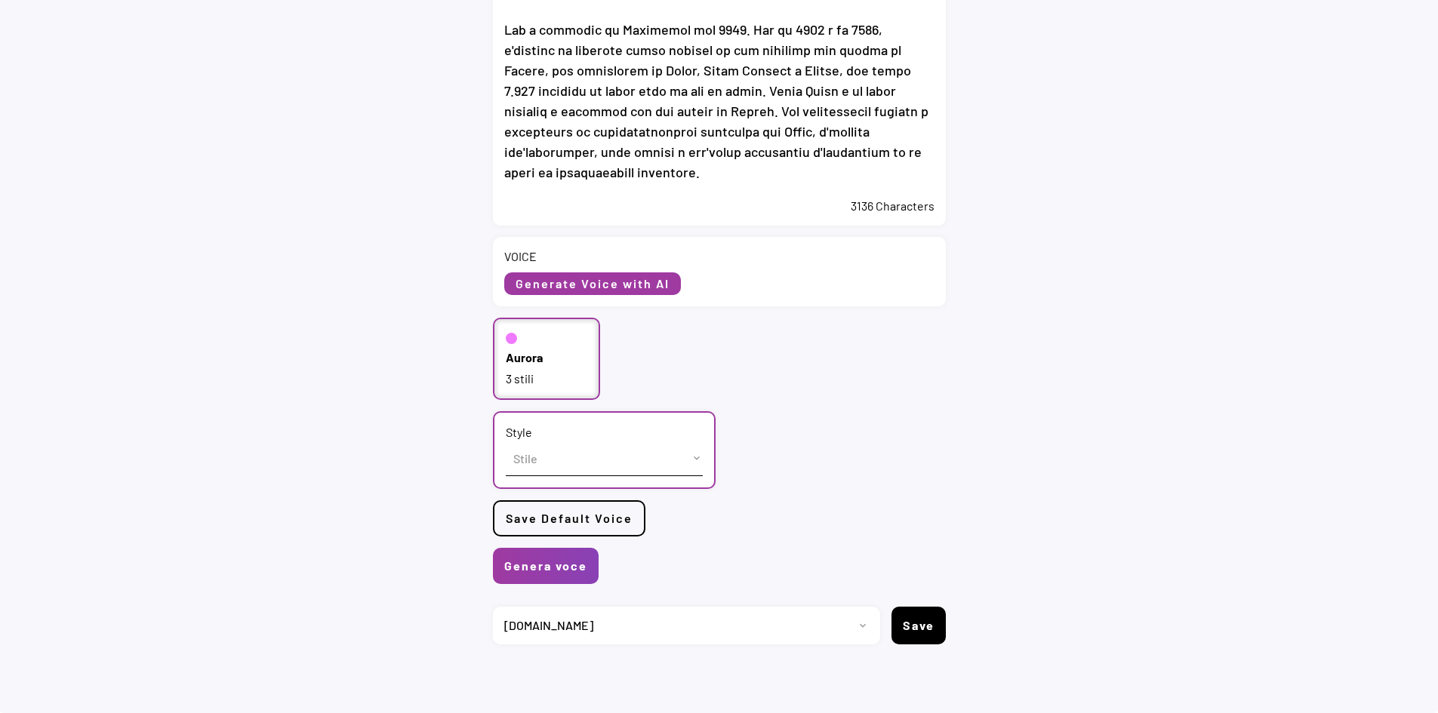
click at [545, 467] on select "Stile cheerful chat Default" at bounding box center [604, 459] width 197 height 34
select select ""chat""
click at [506, 442] on select "Stile cheerful chat Default" at bounding box center [604, 459] width 197 height 34
drag, startPoint x: 566, startPoint y: 571, endPoint x: 574, endPoint y: 568, distance: 8.8
click at [565, 570] on button "Genera voce" at bounding box center [546, 566] width 106 height 36
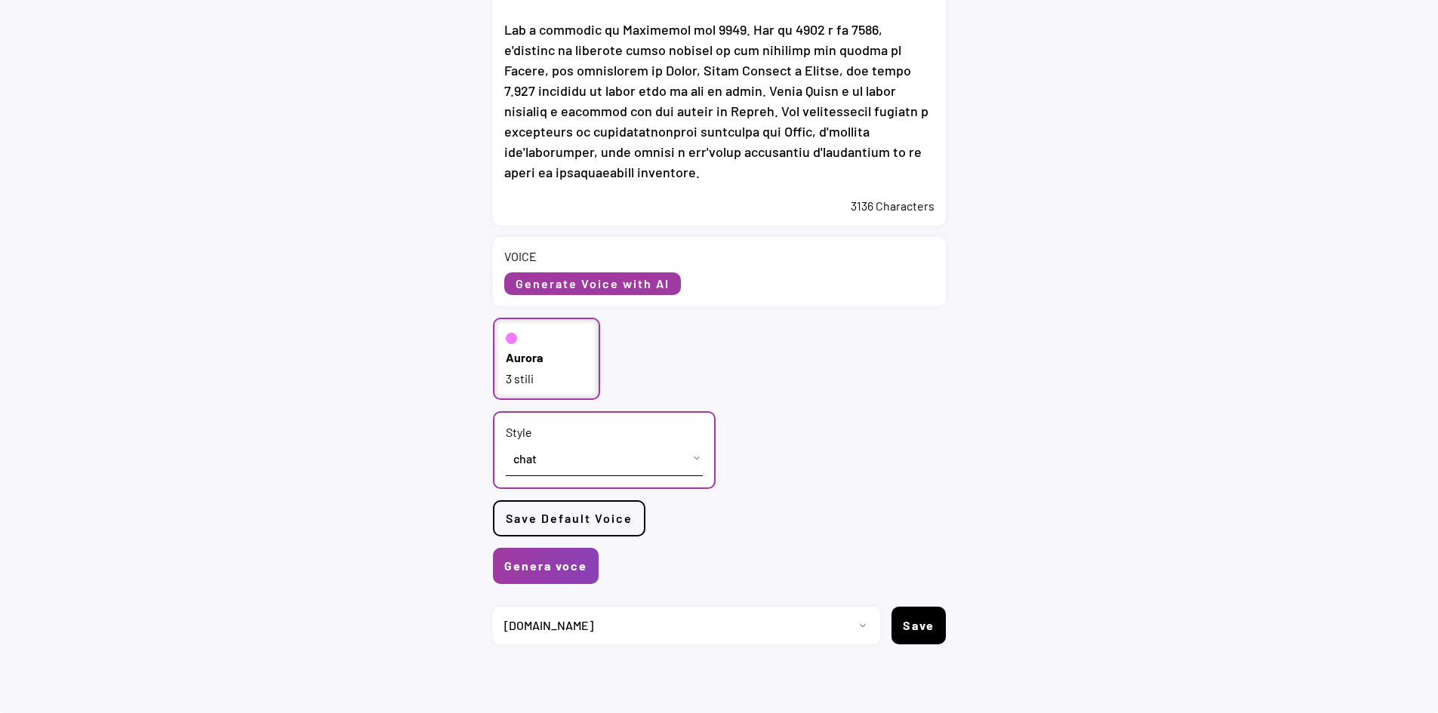
click at [697, 626] on select "Progetto 2023 - cs - eng - eni.com 2023 - cs - ita - eni.com 2023 - storie - it…" at bounding box center [681, 626] width 376 height 38
select select ""1348695171700984260__LOOKUP__1735904233799x559431839768379400""
click at [493, 607] on select "Progetto 2023 - cs - eng - eni.com 2023 - cs - ita - eni.com 2023 - storie - it…" at bounding box center [681, 626] width 376 height 38
click at [520, 568] on button "Genera voce" at bounding box center [546, 566] width 106 height 36
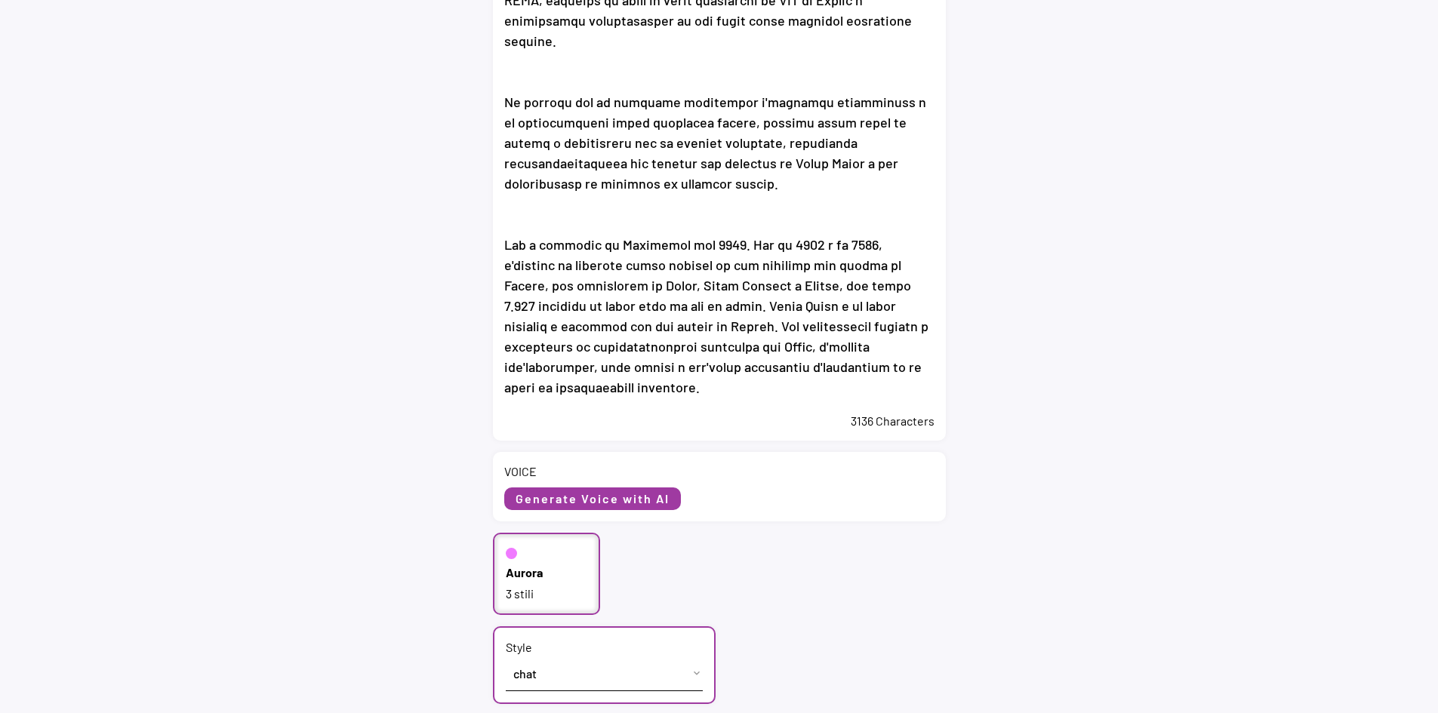
scroll to position [453, 0]
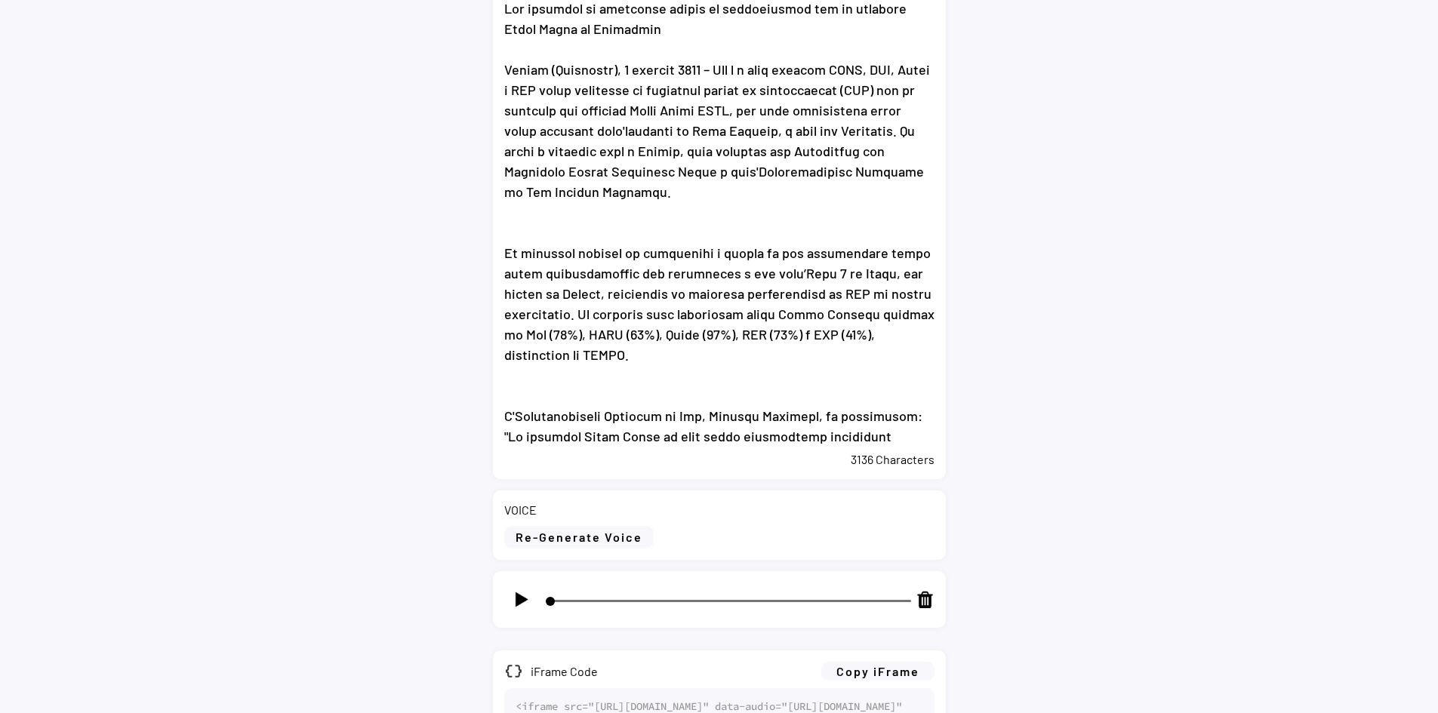
scroll to position [453, 0]
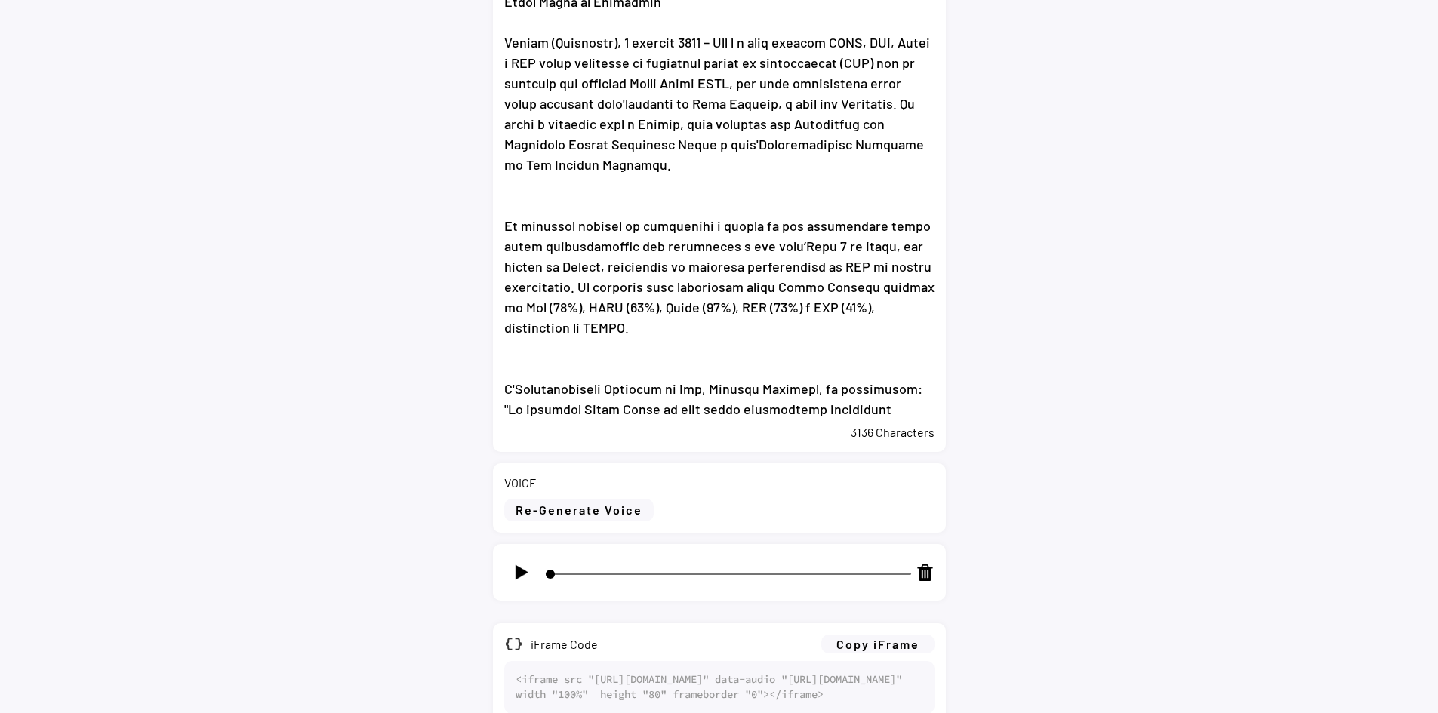
select select ""1348695171700984260__LOOKUP__1735904392009x606523124540768300""
click at [520, 570] on img at bounding box center [521, 572] width 19 height 19
type input "4"
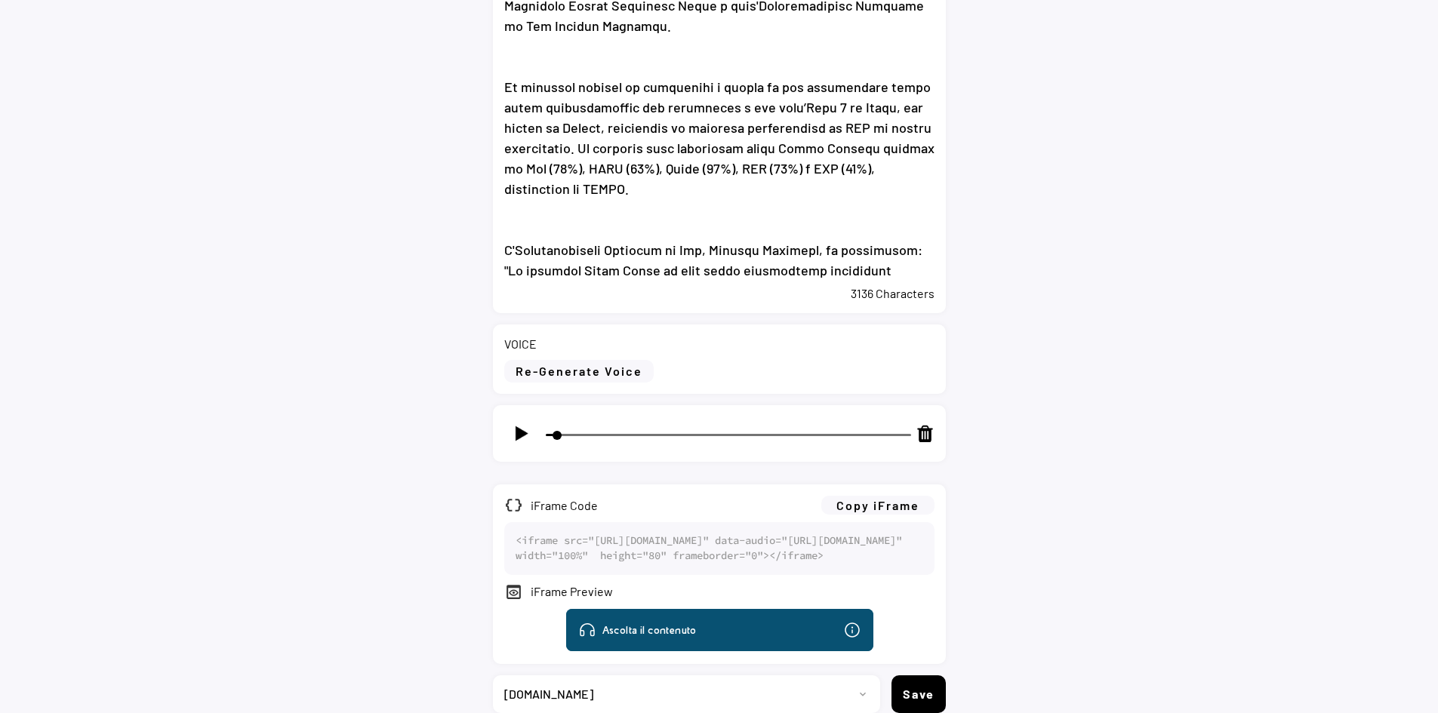
scroll to position [604, 0]
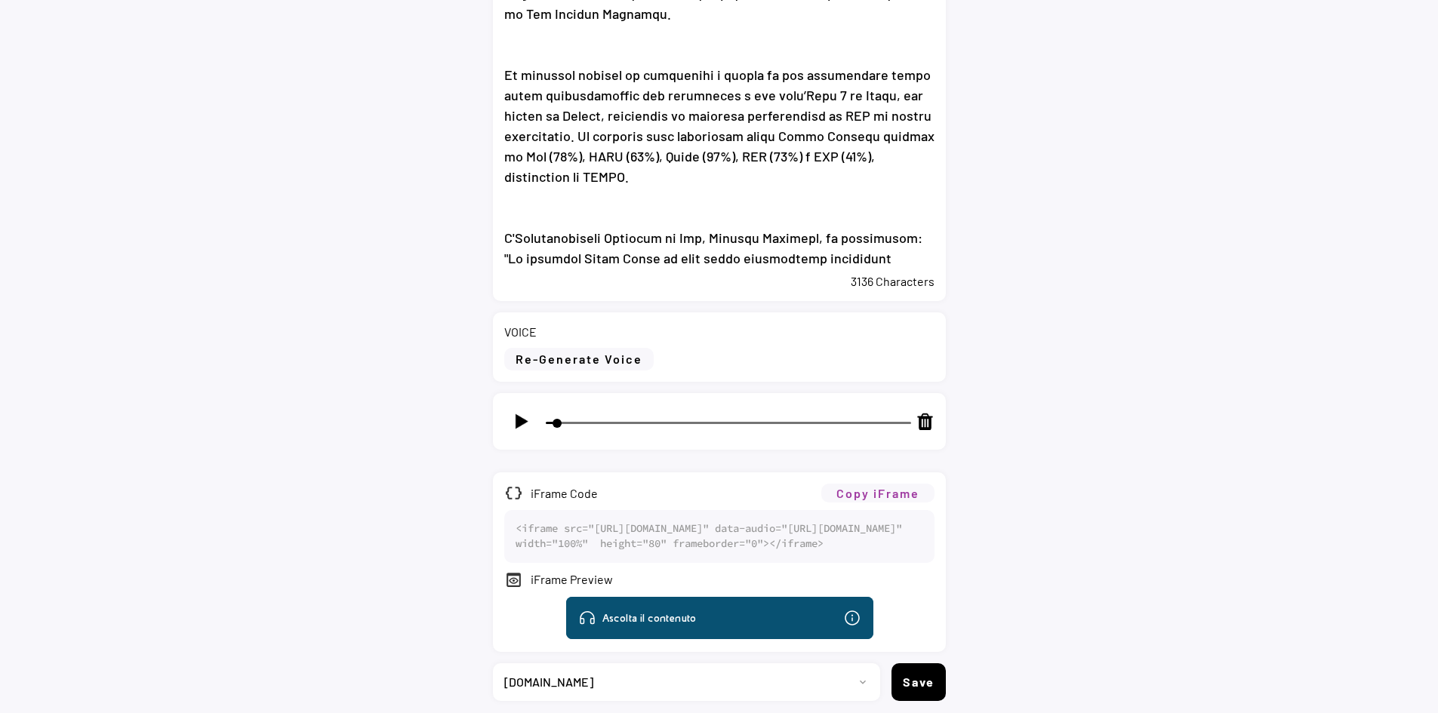
click at [890, 485] on button "Copy iFrame" at bounding box center [877, 493] width 113 height 19
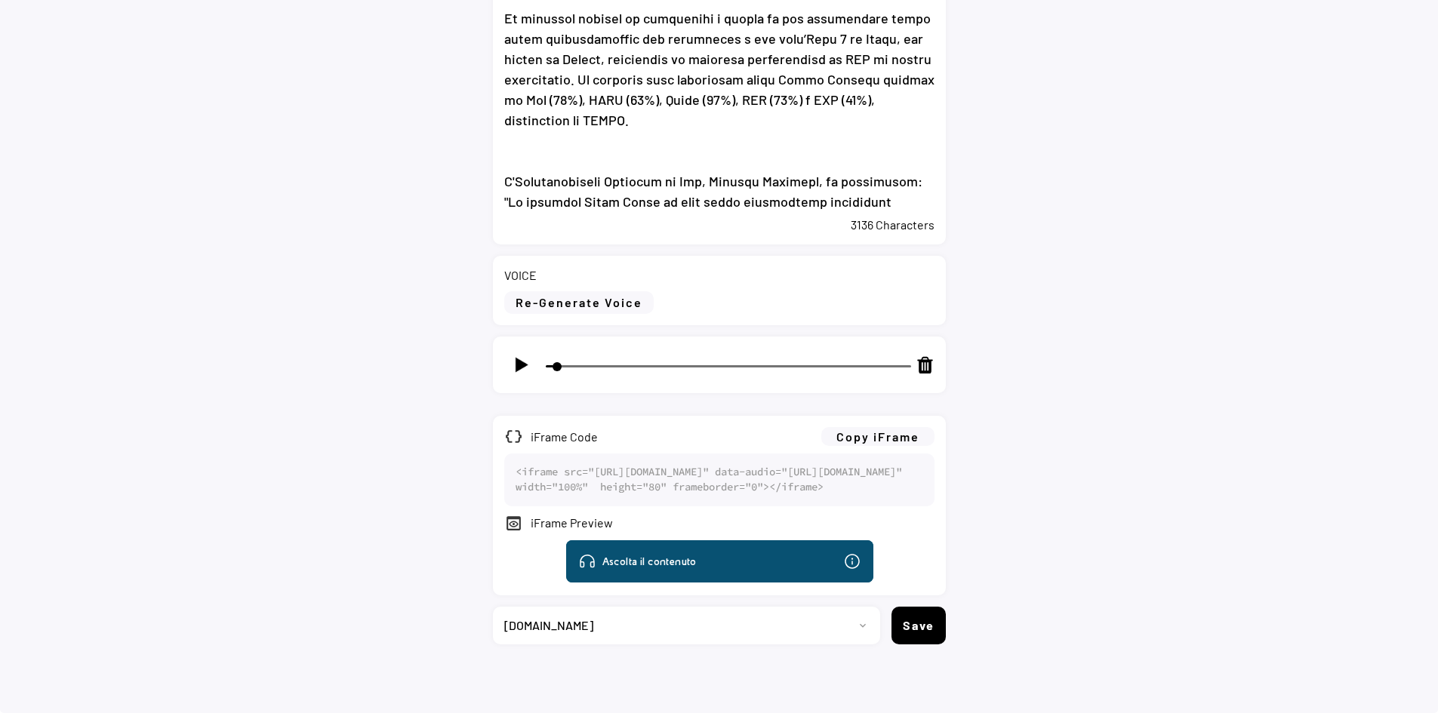
scroll to position [719, 0]
click at [737, 624] on select "Progetto 2023 - cs - eng - eni.com 2023 - cs - ita - eni.com 2023 - storie - it…" at bounding box center [681, 626] width 376 height 38
select select ""1348695171700984260__LOOKUP__1735904233799x559431839768379400""
click at [493, 607] on select "Progetto 2023 - cs - eng - eni.com 2023 - cs - ita - eni.com 2023 - storie - it…" at bounding box center [681, 626] width 376 height 38
click at [923, 628] on button "Save" at bounding box center [918, 626] width 54 height 38
